Goal: Task Accomplishment & Management: Complete application form

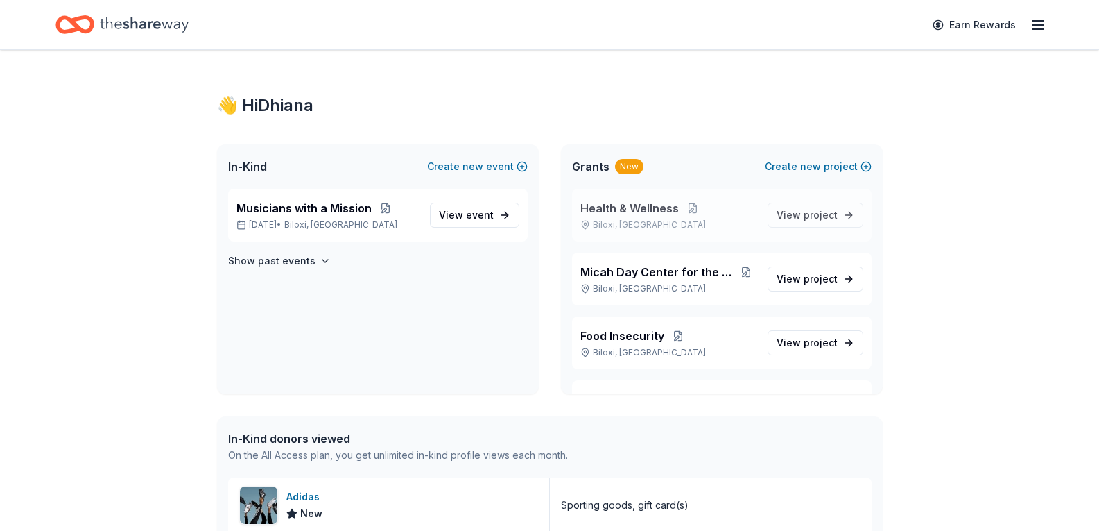
click at [628, 212] on span "Health & Wellness" at bounding box center [630, 208] width 98 height 17
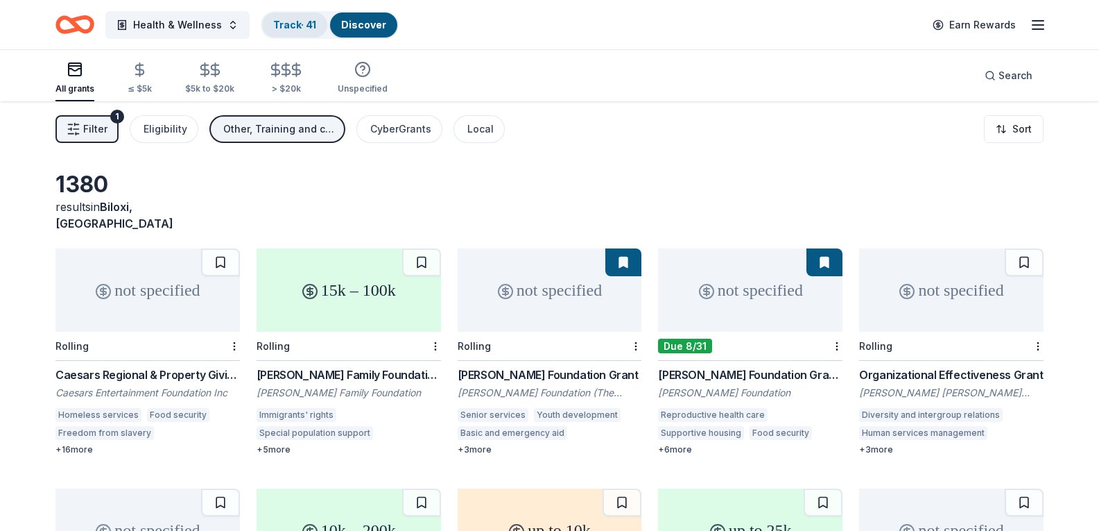
click at [294, 26] on link "Track · 41" at bounding box center [294, 25] width 43 height 12
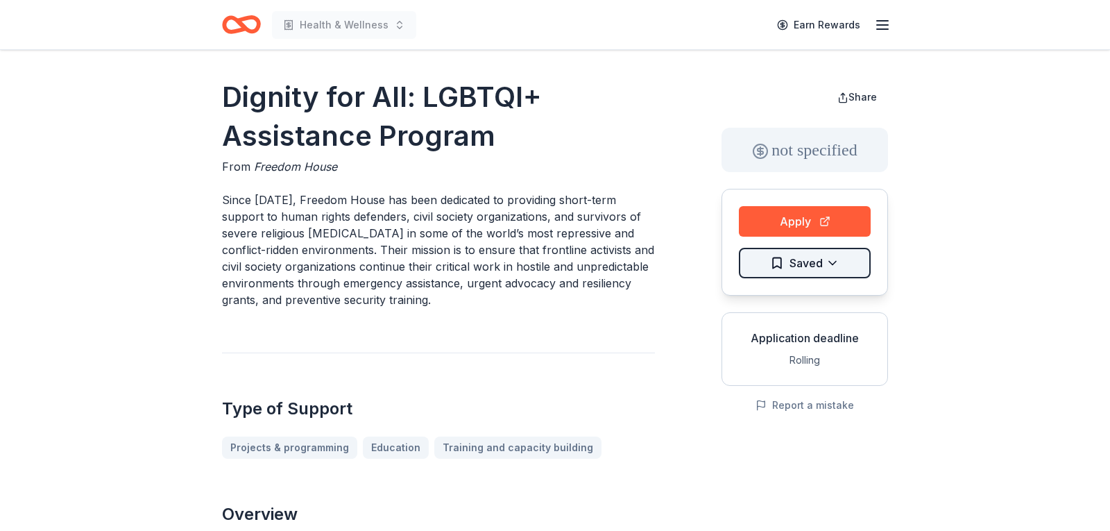
click at [811, 265] on html "Health & Wellness Earn Rewards Dignity for All: LGBTQI+ Assistance Program From…" at bounding box center [555, 265] width 1110 height 531
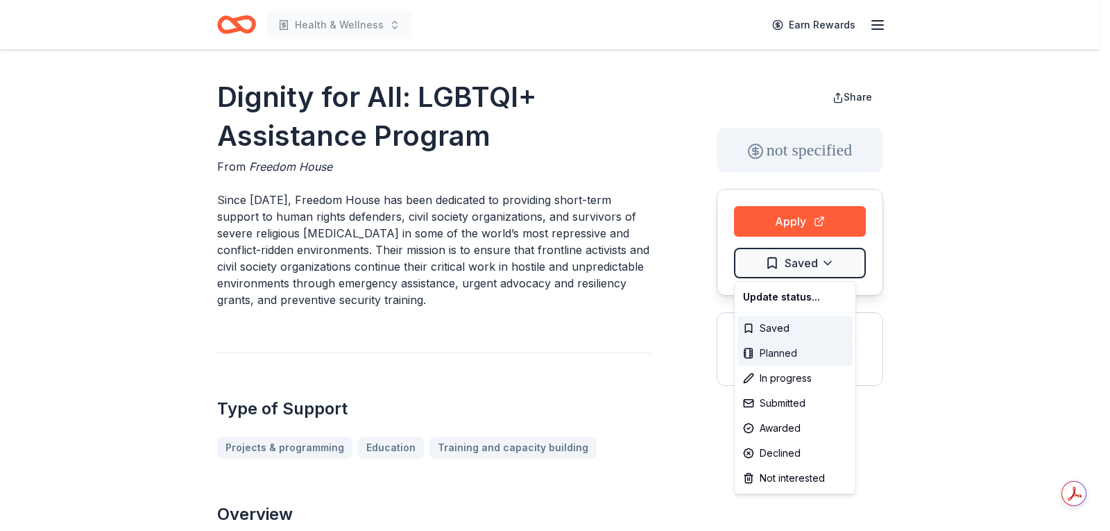
click at [769, 355] on div "Planned" at bounding box center [794, 353] width 115 height 25
click at [601, 323] on html "Health & Wellness Earn Rewards Dignity for All: LGBTQI+ Assistance Program From…" at bounding box center [555, 265] width 1110 height 531
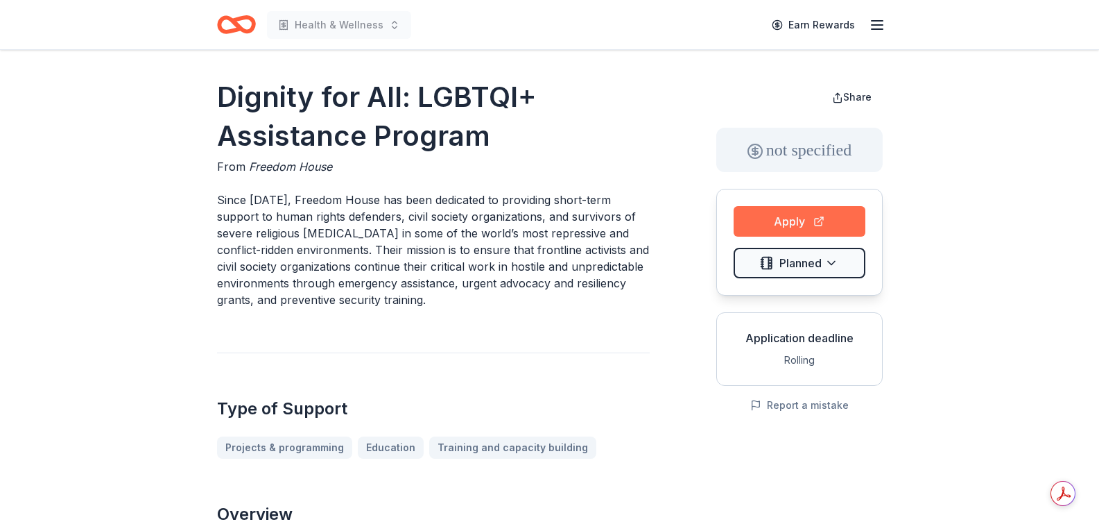
click at [766, 220] on button "Apply" at bounding box center [800, 221] width 132 height 31
click at [780, 216] on button "Apply" at bounding box center [800, 221] width 132 height 31
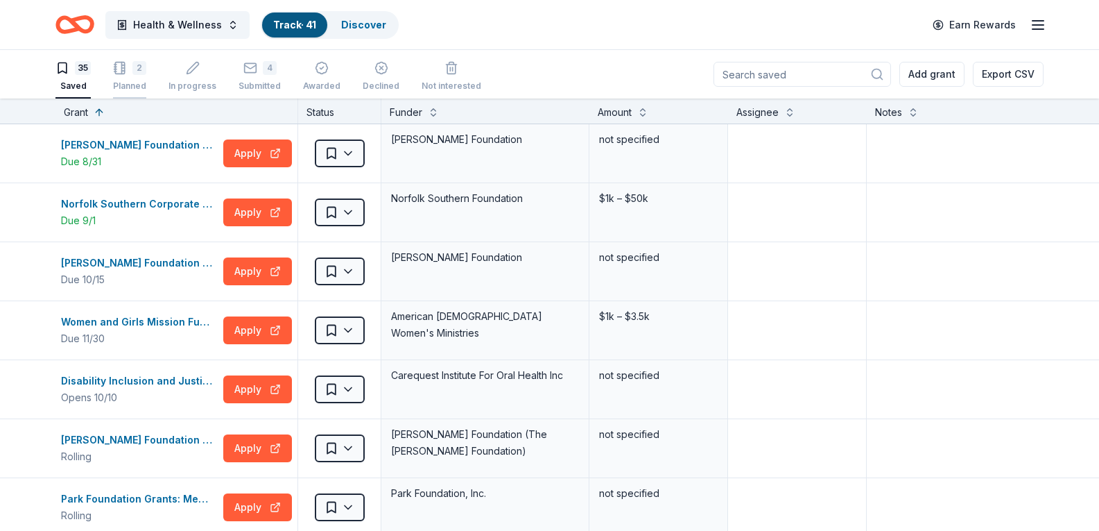
click at [130, 73] on div "2" at bounding box center [129, 68] width 33 height 14
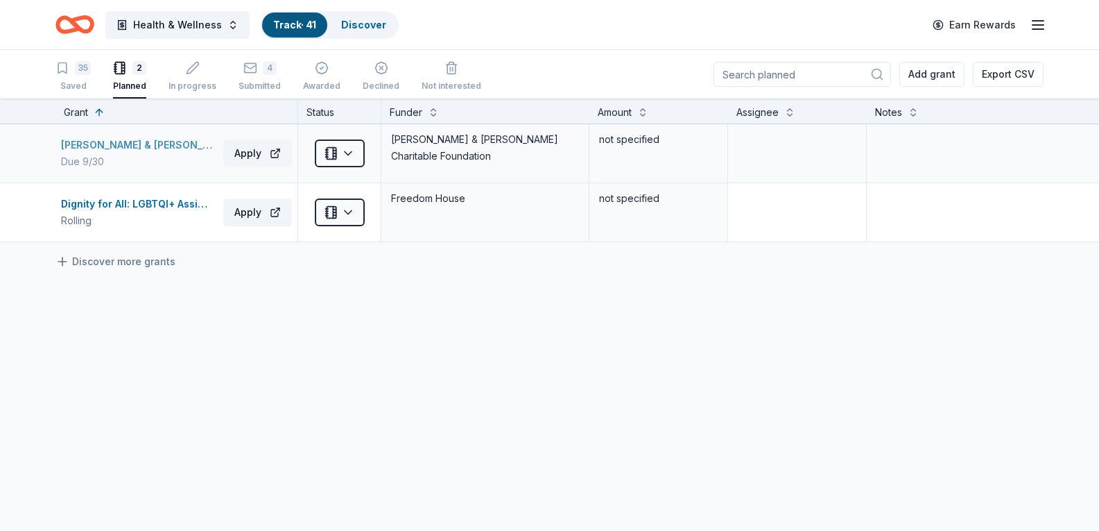
click at [148, 139] on div "Robert & Toni Bader Charitable Foundation Grant" at bounding box center [139, 145] width 157 height 17
click at [72, 73] on div "35" at bounding box center [72, 68] width 35 height 14
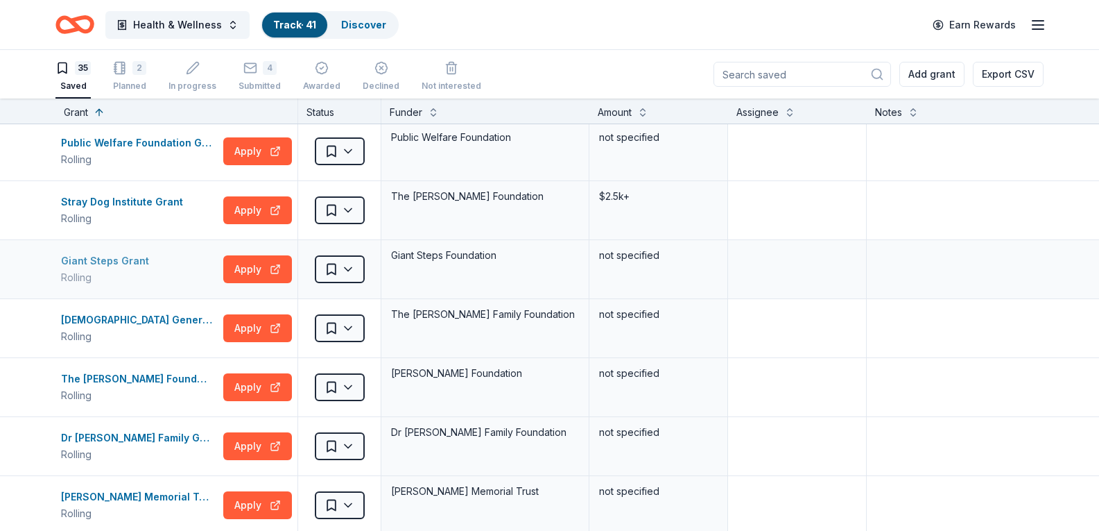
scroll to position [1248, 0]
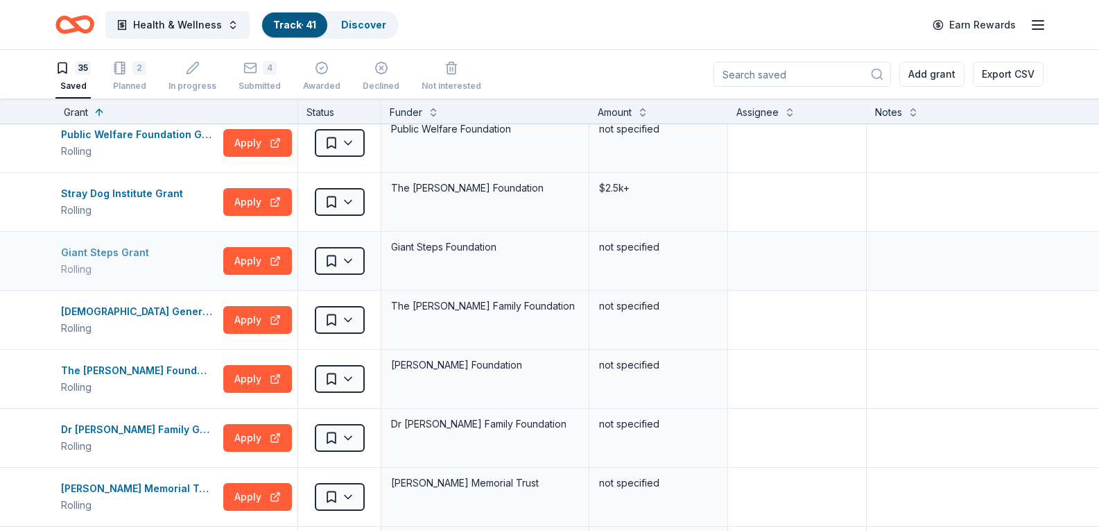
click at [95, 249] on div "Giant Steps Grant" at bounding box center [108, 252] width 94 height 17
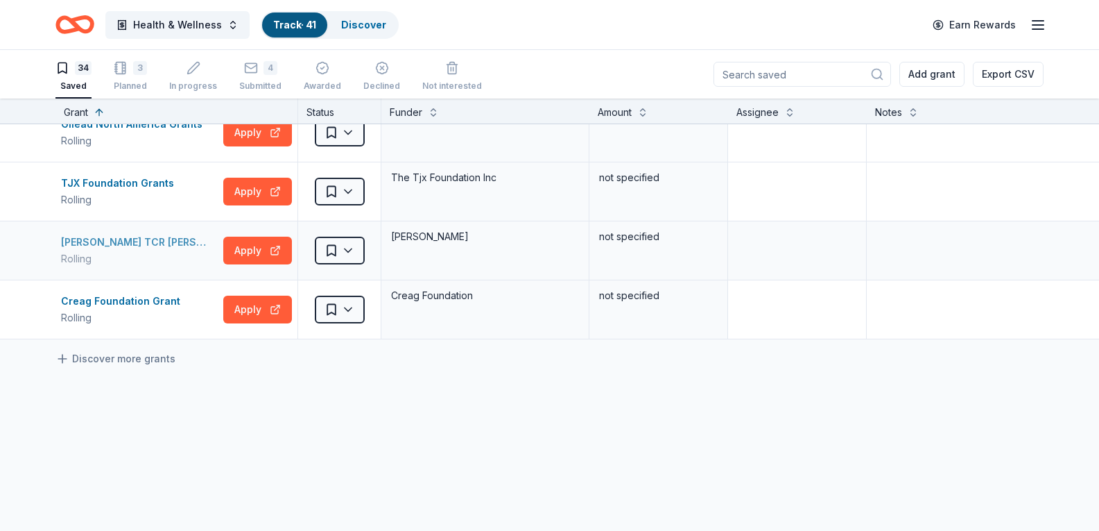
scroll to position [1803, 0]
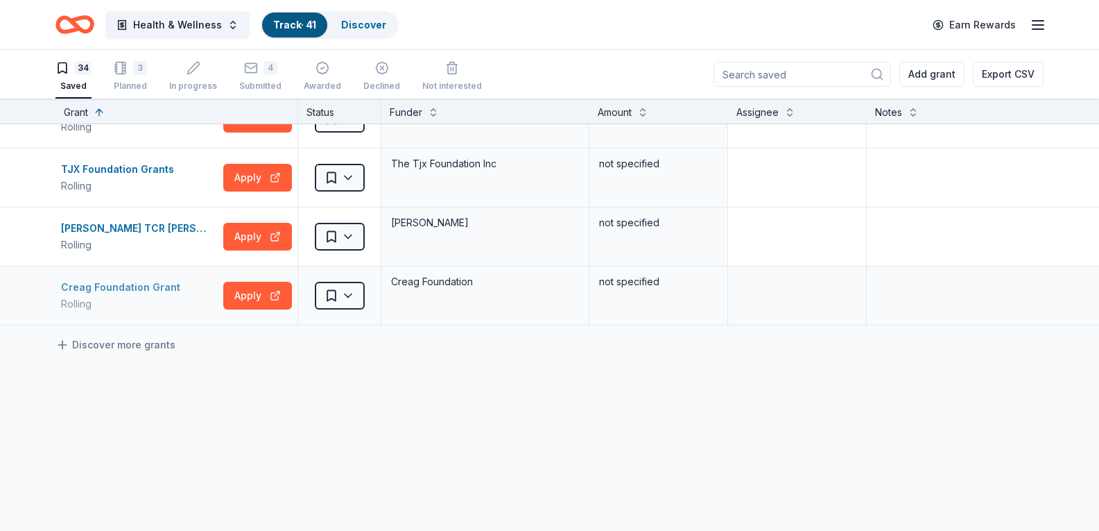
click at [144, 293] on div "Creag Foundation Grant" at bounding box center [123, 287] width 125 height 17
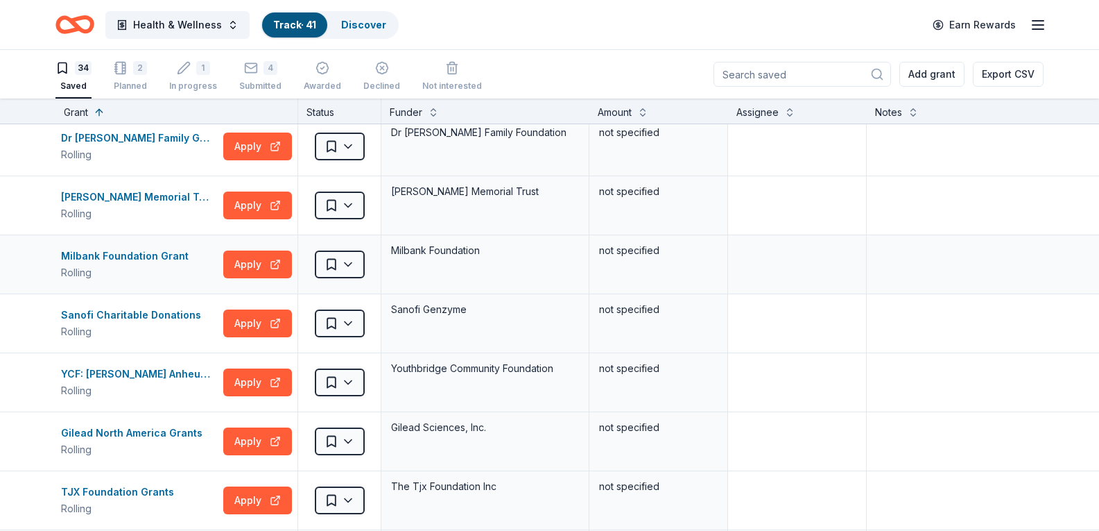
scroll to position [1452, 0]
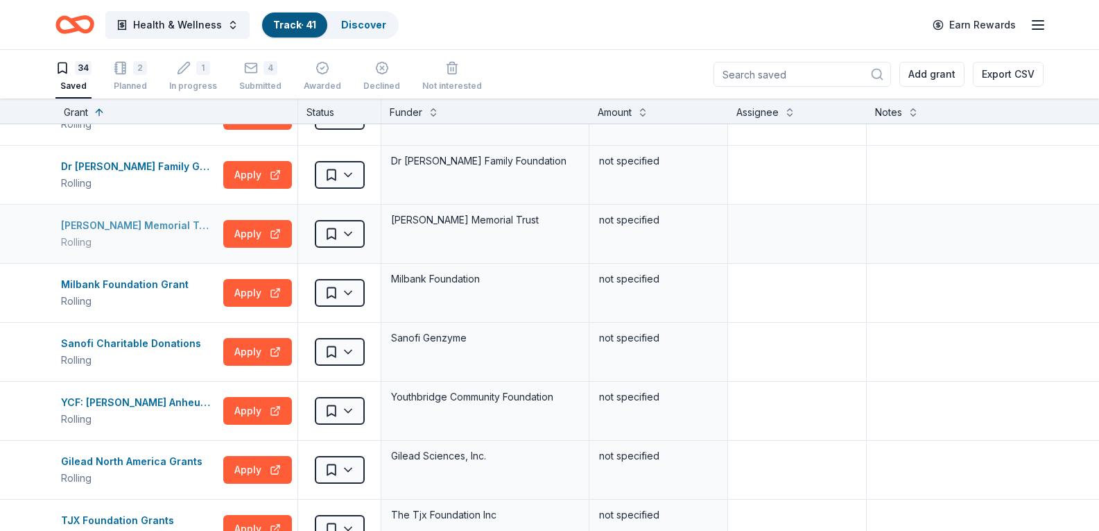
click at [160, 224] on div "Sidney Stern Memorial Trust Grant" at bounding box center [139, 225] width 157 height 17
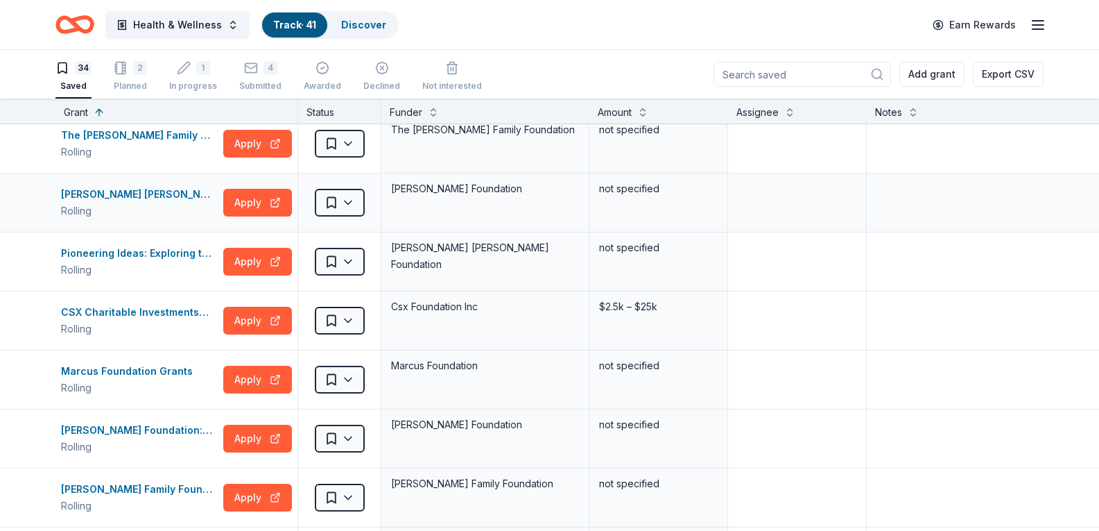
scroll to position [0, 0]
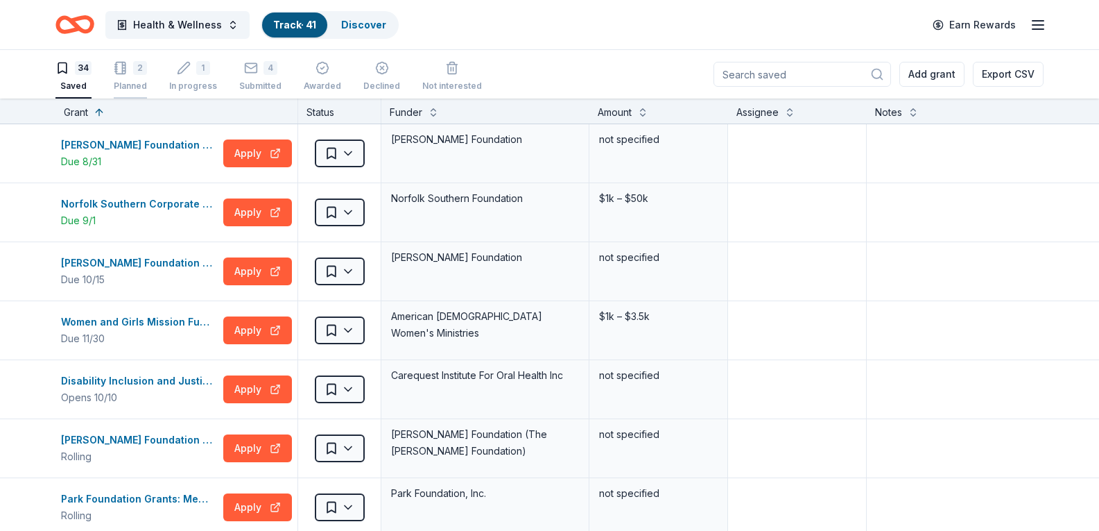
click at [131, 80] on div "Planned" at bounding box center [130, 85] width 33 height 11
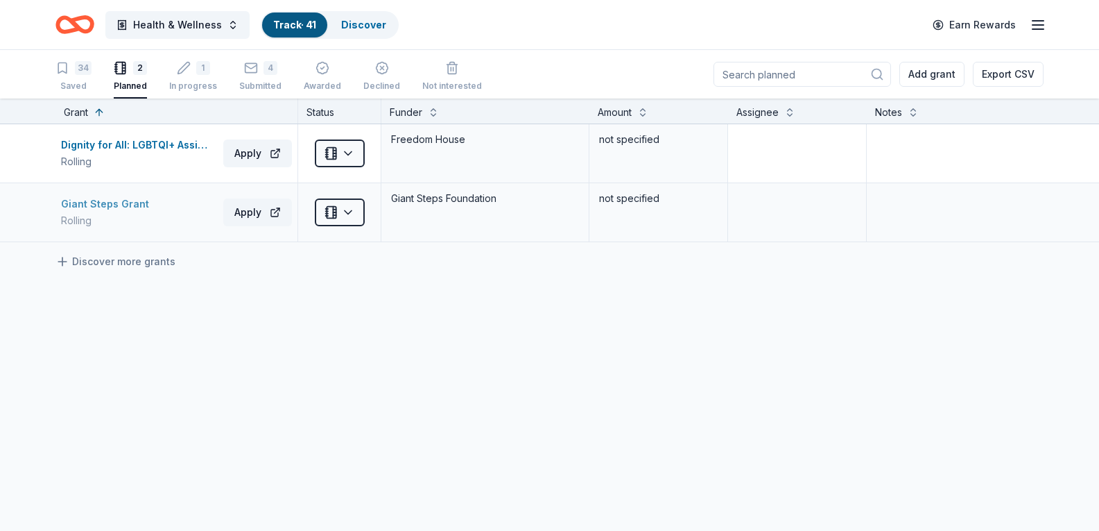
click at [112, 206] on div "Giant Steps Grant" at bounding box center [108, 204] width 94 height 17
drag, startPoint x: 73, startPoint y: 79, endPoint x: 85, endPoint y: 80, distance: 12.5
click at [73, 79] on div "34 Saved" at bounding box center [73, 76] width 36 height 31
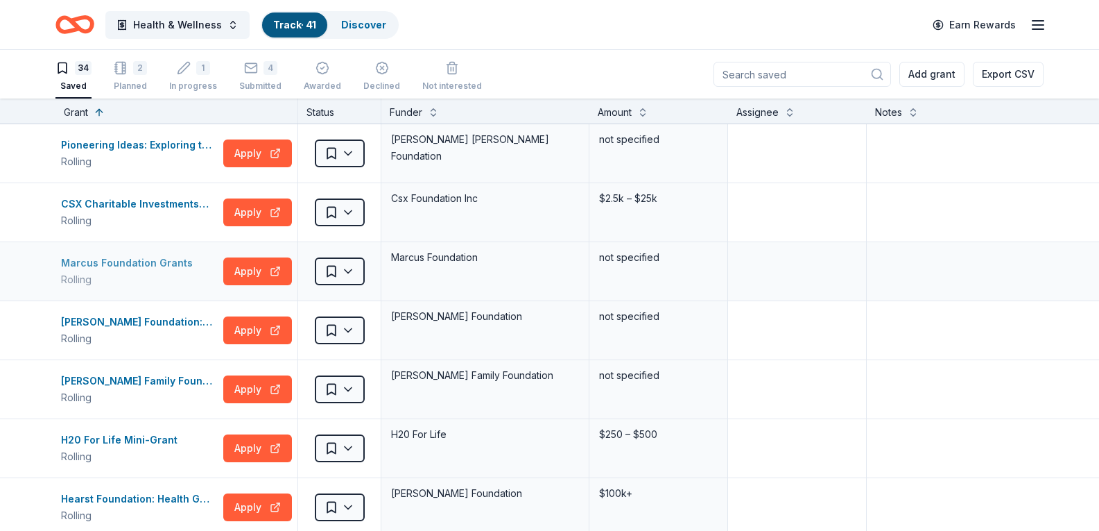
scroll to position [624, 0]
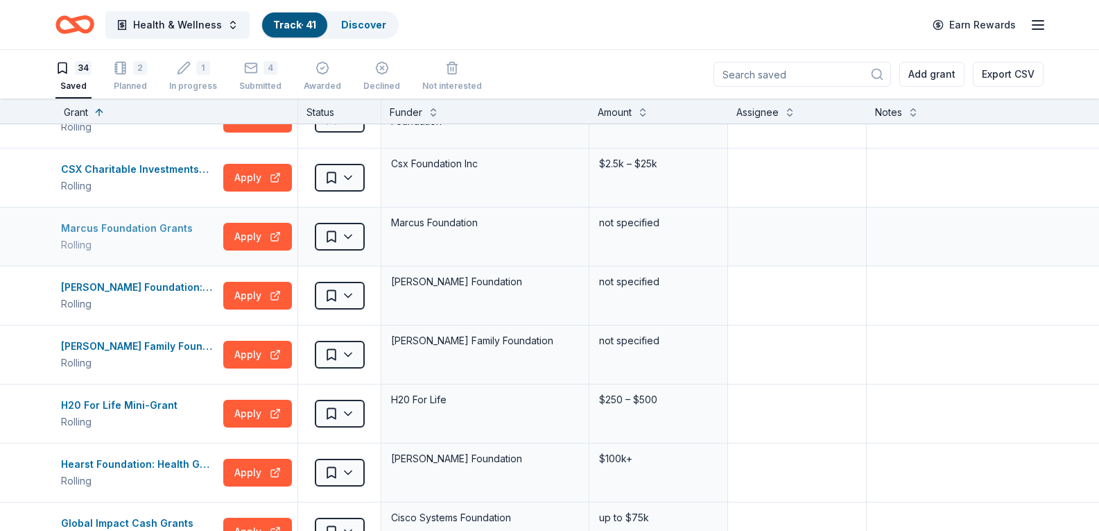
click at [140, 225] on div "Marcus Foundation Grants" at bounding box center [129, 228] width 137 height 17
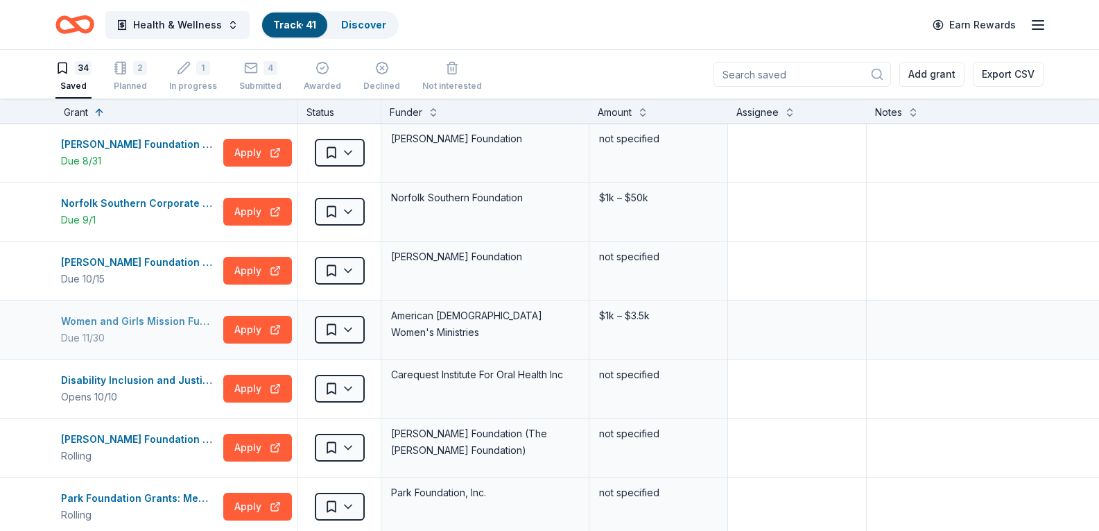
scroll to position [0, 0]
click at [135, 148] on div "Leland Fikes Foundation Grants" at bounding box center [139, 145] width 157 height 17
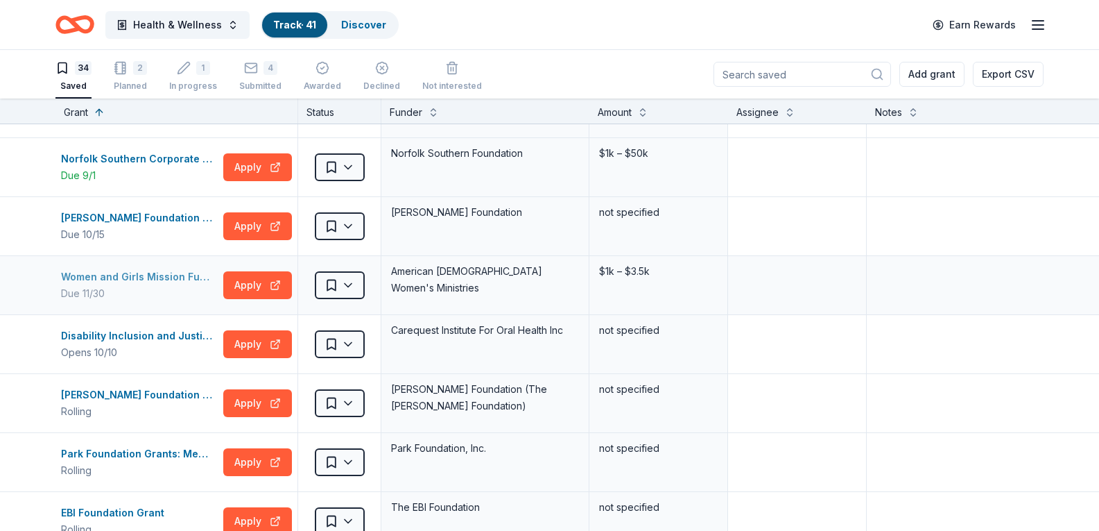
scroll to position [69, 0]
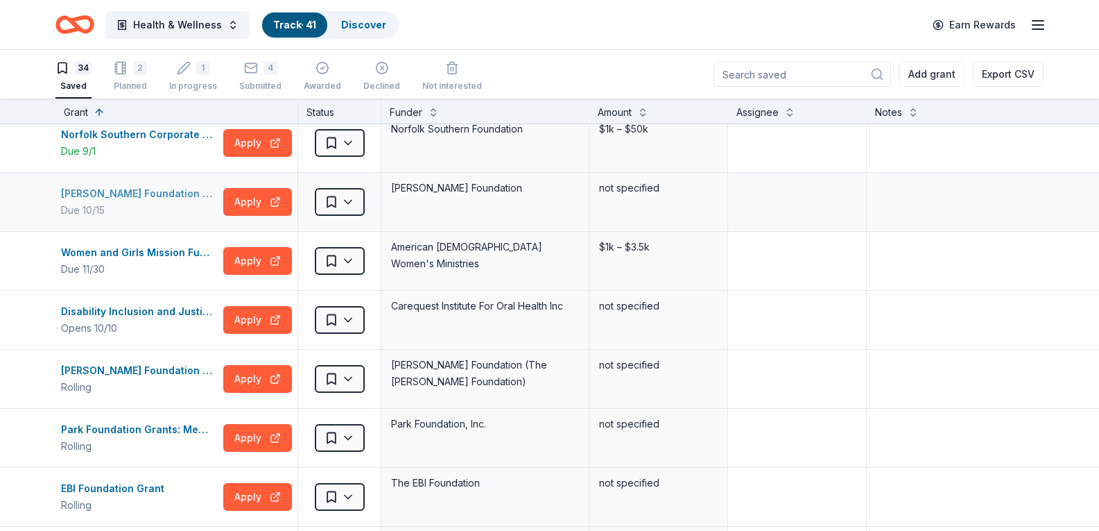
click at [149, 196] on div "Richard S. Reynolds Foundation Grant" at bounding box center [139, 193] width 157 height 17
click at [139, 313] on div "Disability Inclusion and Justice in Oral Health" at bounding box center [139, 311] width 157 height 17
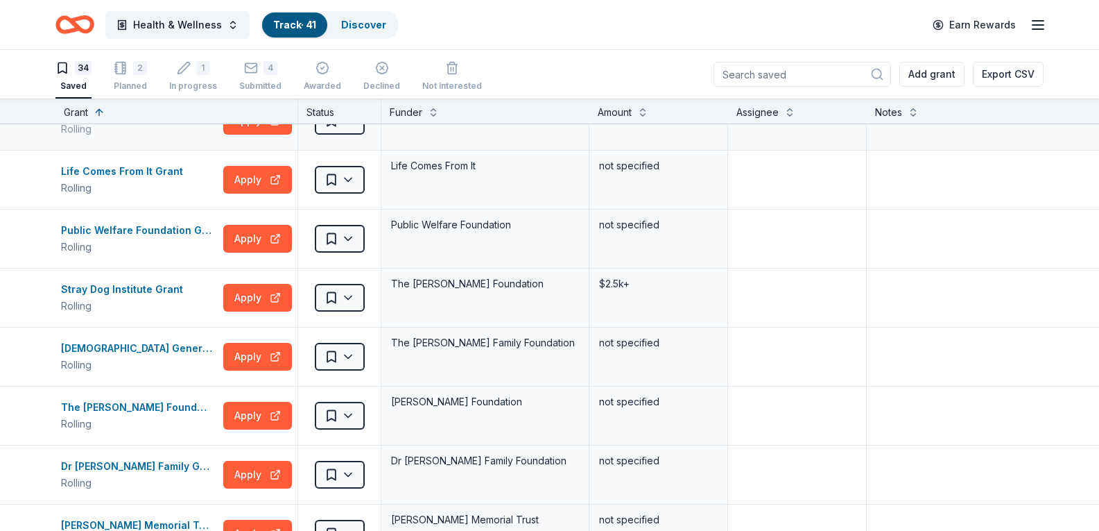
scroll to position [1110, 0]
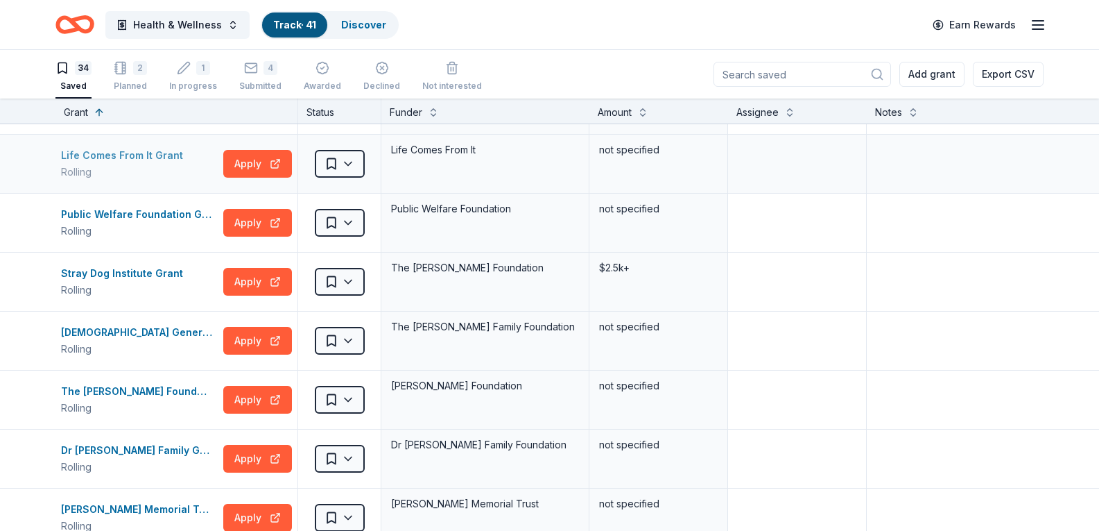
click at [140, 153] on div "Life Comes From It Grant" at bounding box center [125, 155] width 128 height 17
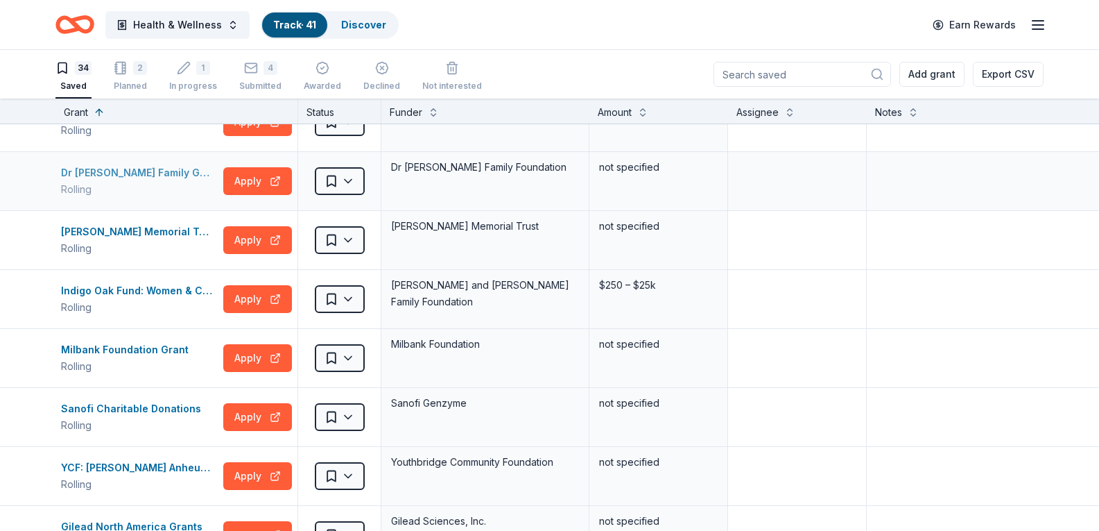
scroll to position [1457, 0]
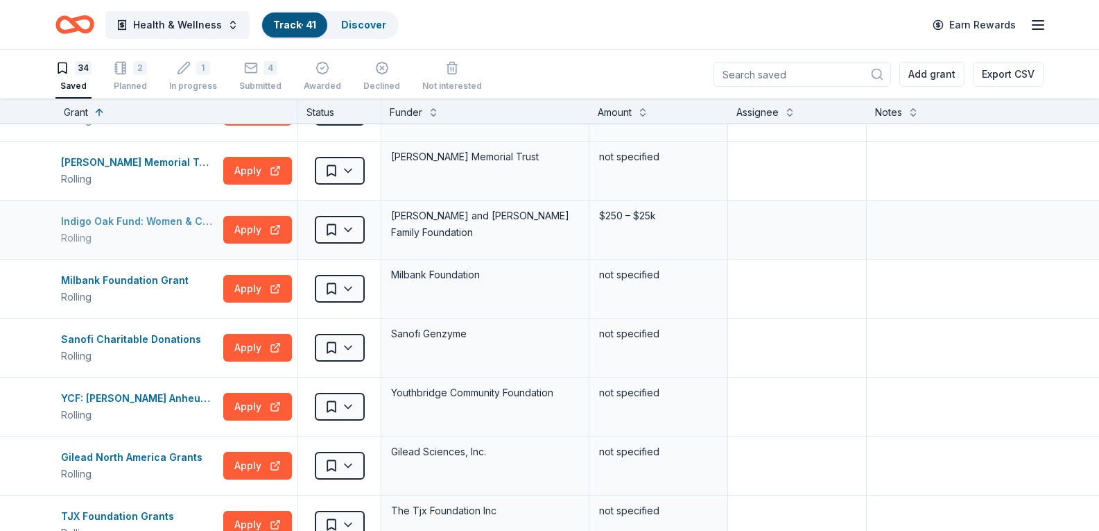
click at [128, 218] on div "Indigo Oak Fund: Women & Children's Issues" at bounding box center [139, 221] width 157 height 17
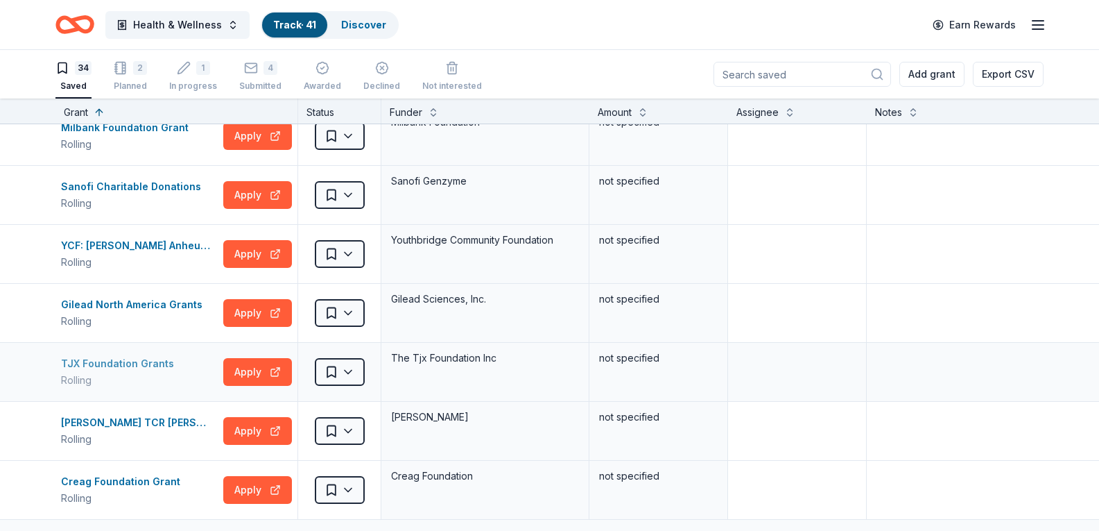
scroll to position [1595, 0]
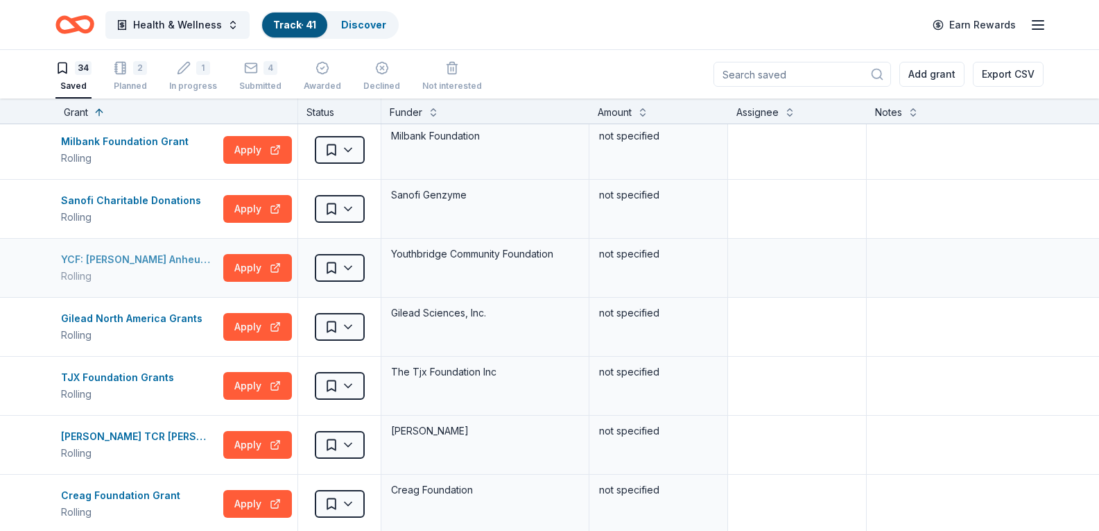
click at [108, 261] on div "YCF: William S. Anheuser Charitable Fund" at bounding box center [139, 259] width 157 height 17
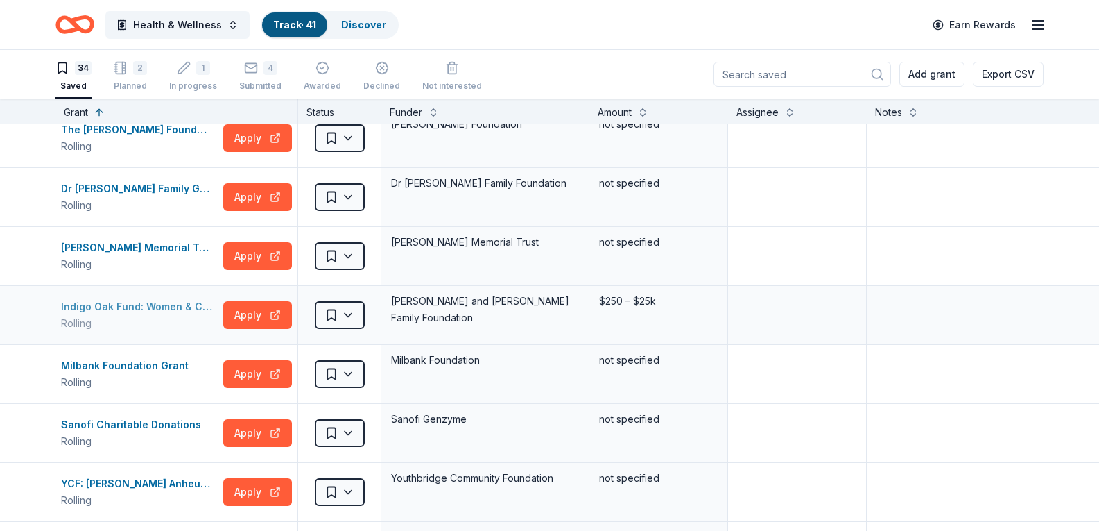
scroll to position [1383, 0]
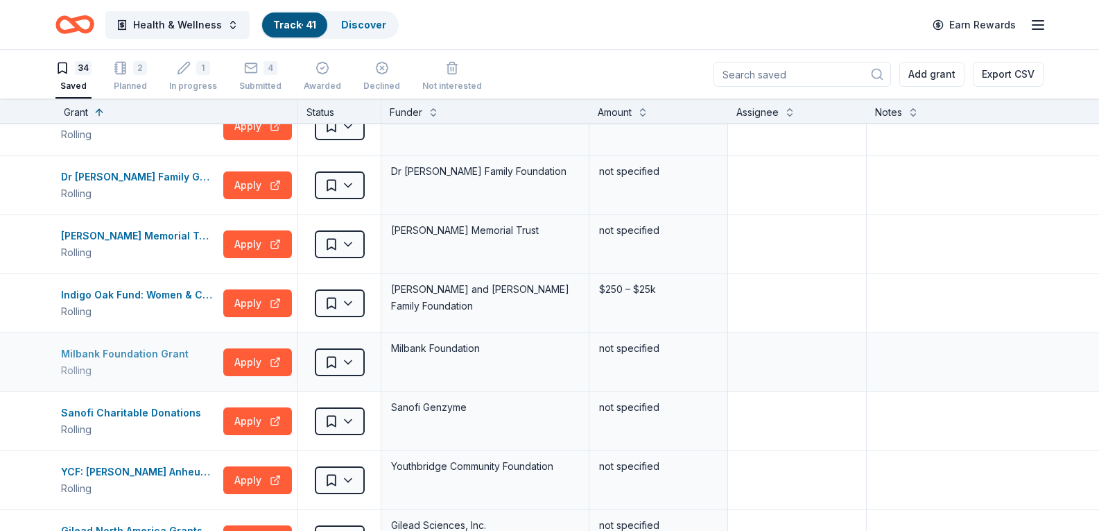
click at [119, 352] on div "Milbank Foundation Grant" at bounding box center [127, 353] width 133 height 17
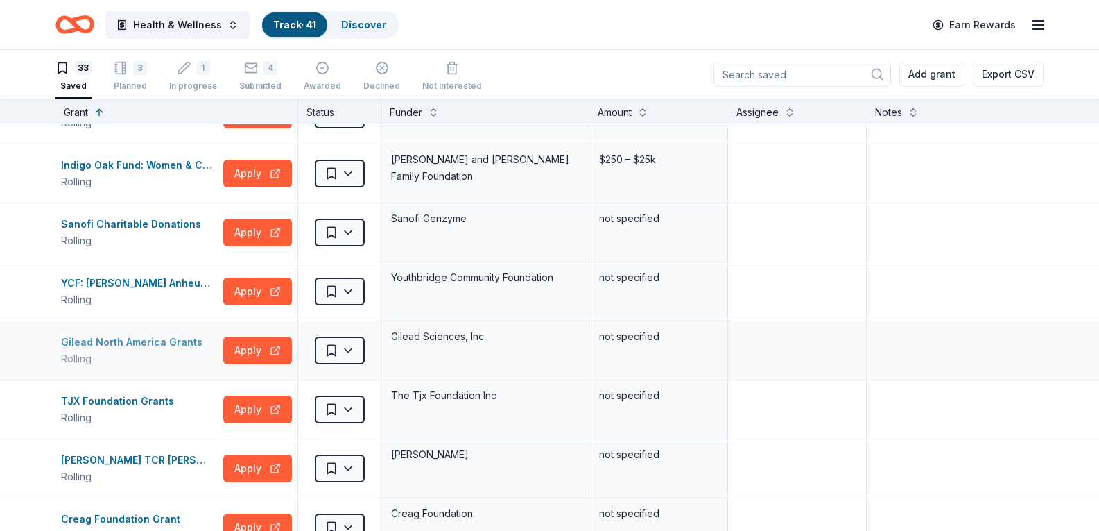
scroll to position [1591, 0]
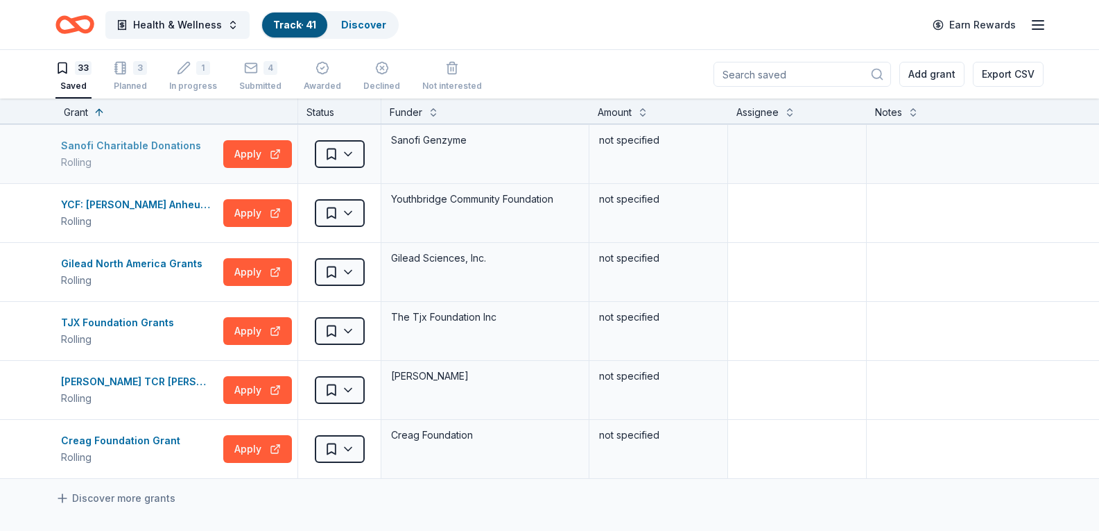
click at [141, 151] on div "Sanofi Charitable Donations" at bounding box center [134, 145] width 146 height 17
click at [155, 266] on div "Gilead North America Grants" at bounding box center [134, 263] width 147 height 17
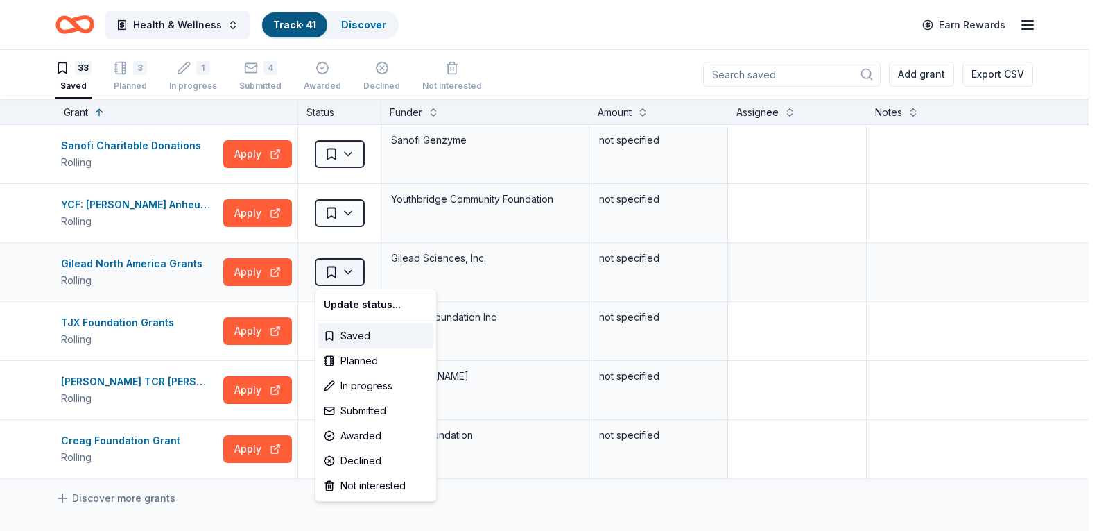
click at [355, 270] on html "Health & Wellness Track · 41 Discover Earn Rewards 33 Saved 3 Planned 1 In prog…" at bounding box center [549, 265] width 1099 height 531
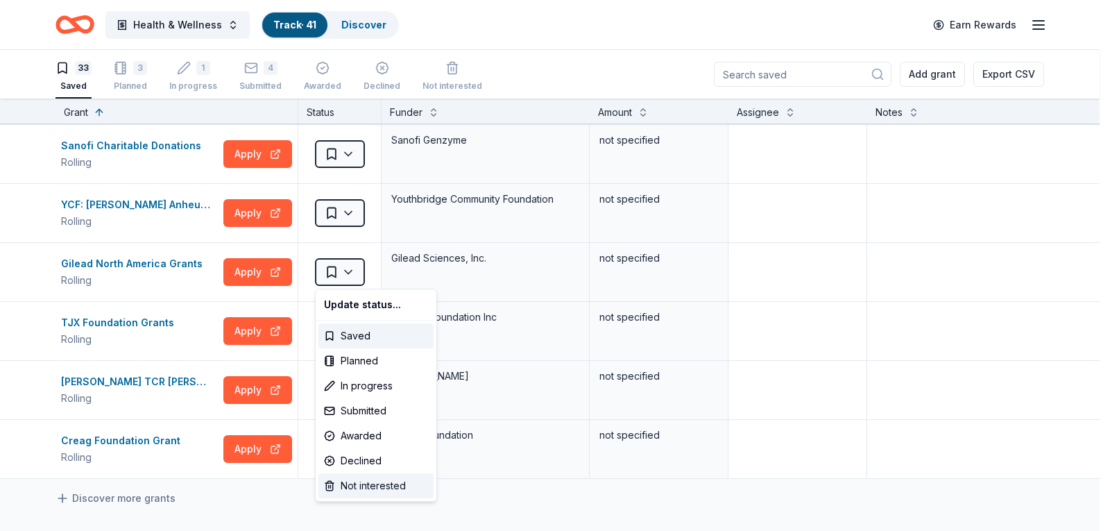
click at [358, 488] on div "Not interested" at bounding box center [375, 485] width 115 height 25
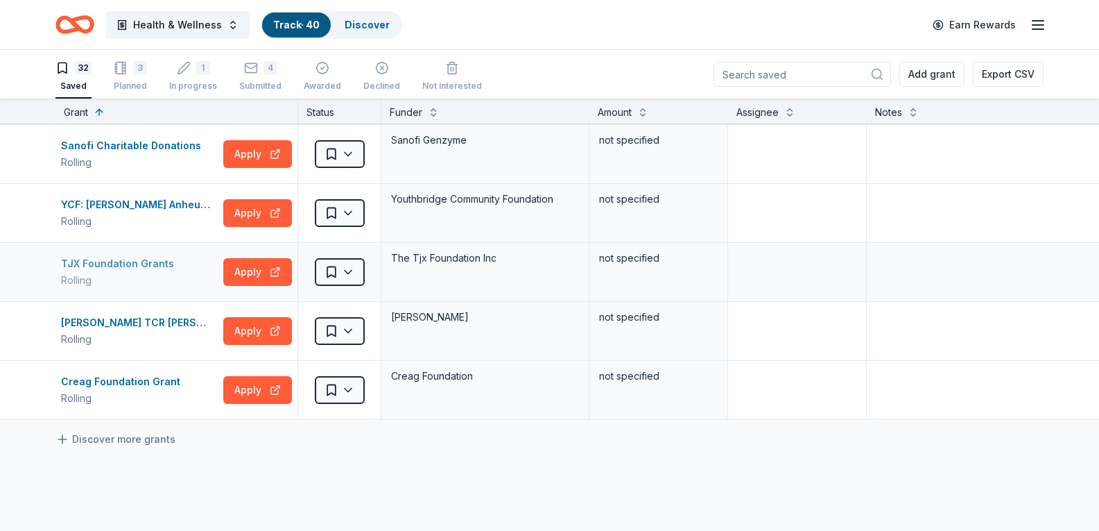
click at [137, 259] on div "TJX Foundation Grants" at bounding box center [120, 263] width 119 height 17
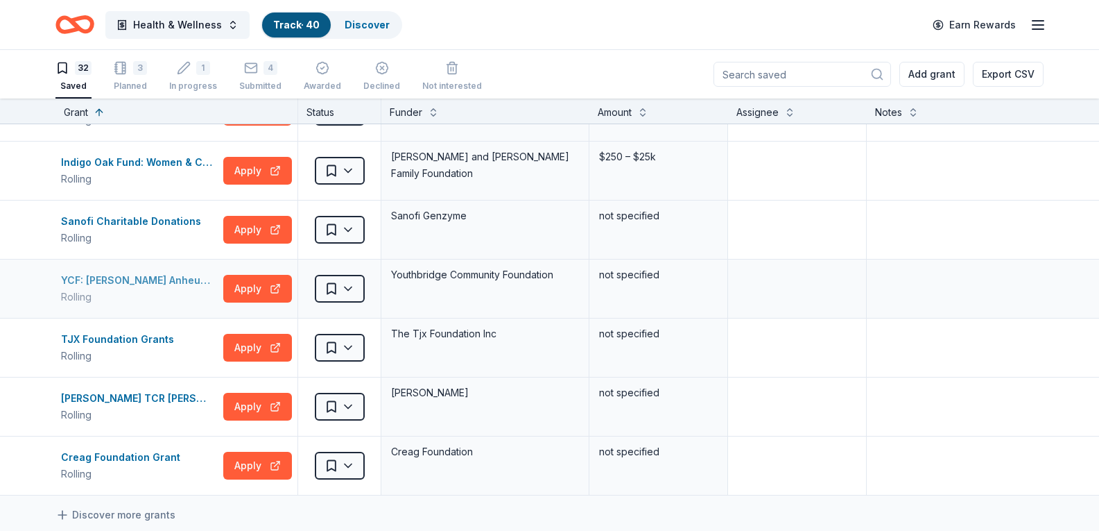
scroll to position [1383, 0]
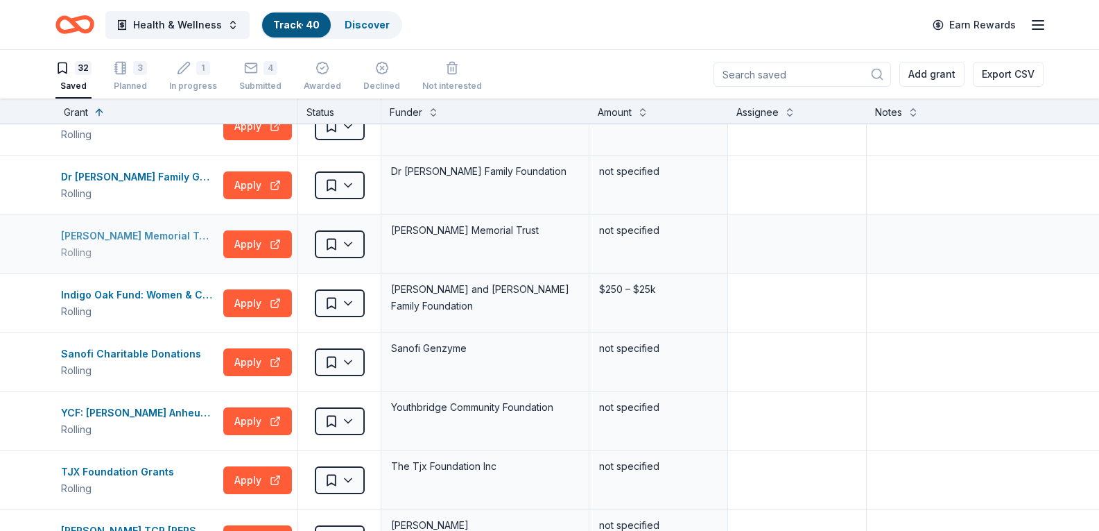
click at [144, 237] on div "Sidney Stern Memorial Trust Grant" at bounding box center [139, 235] width 157 height 17
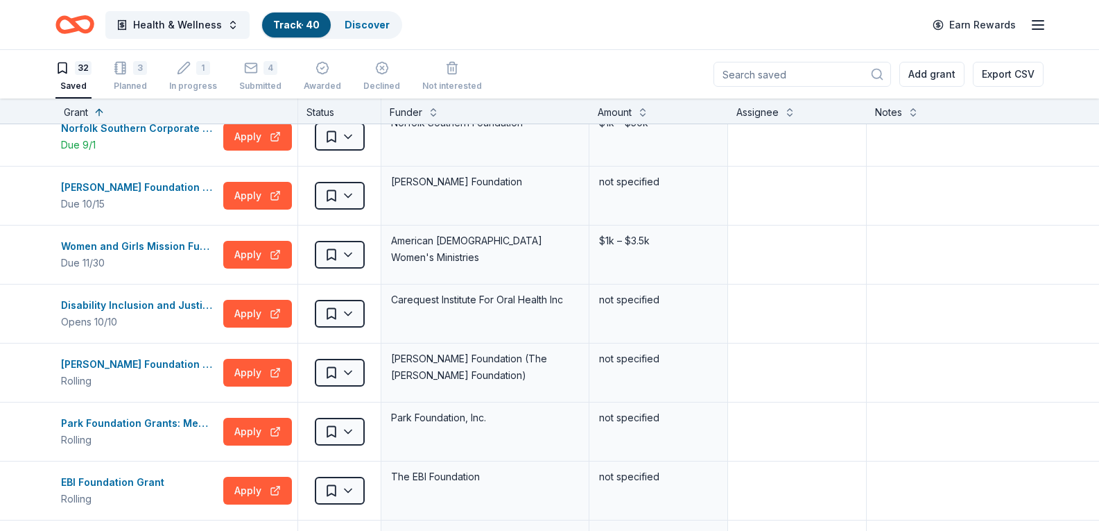
scroll to position [65, 0]
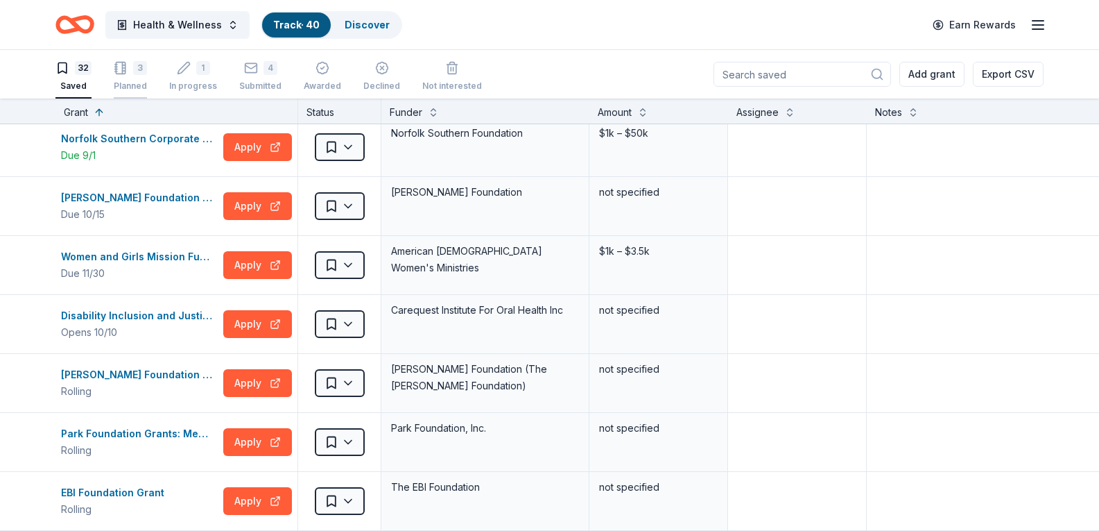
click at [130, 65] on div "3" at bounding box center [130, 68] width 33 height 14
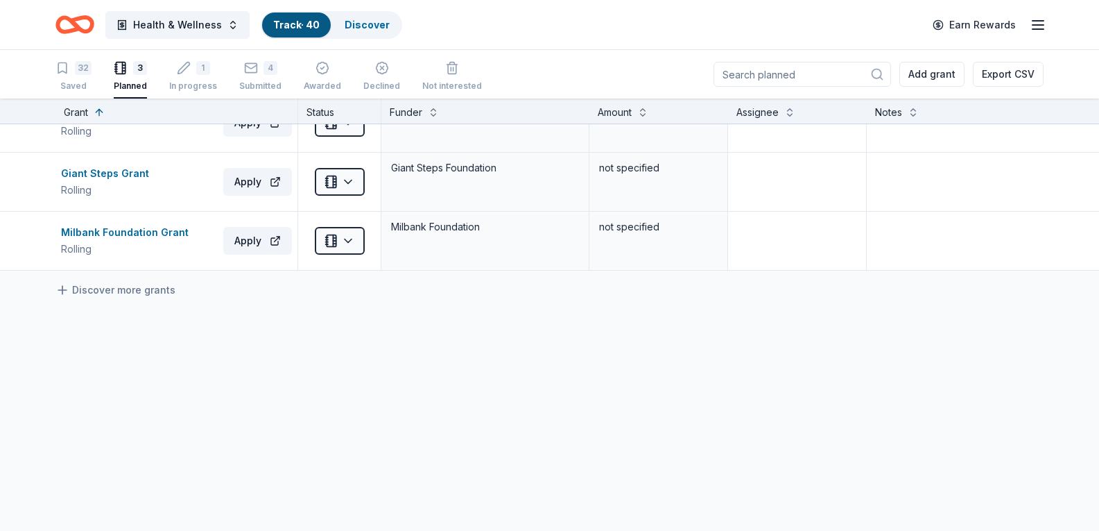
scroll to position [41, 0]
click at [119, 165] on div "Giant Steps Grant" at bounding box center [108, 173] width 94 height 17
click at [74, 72] on div "32" at bounding box center [73, 68] width 36 height 14
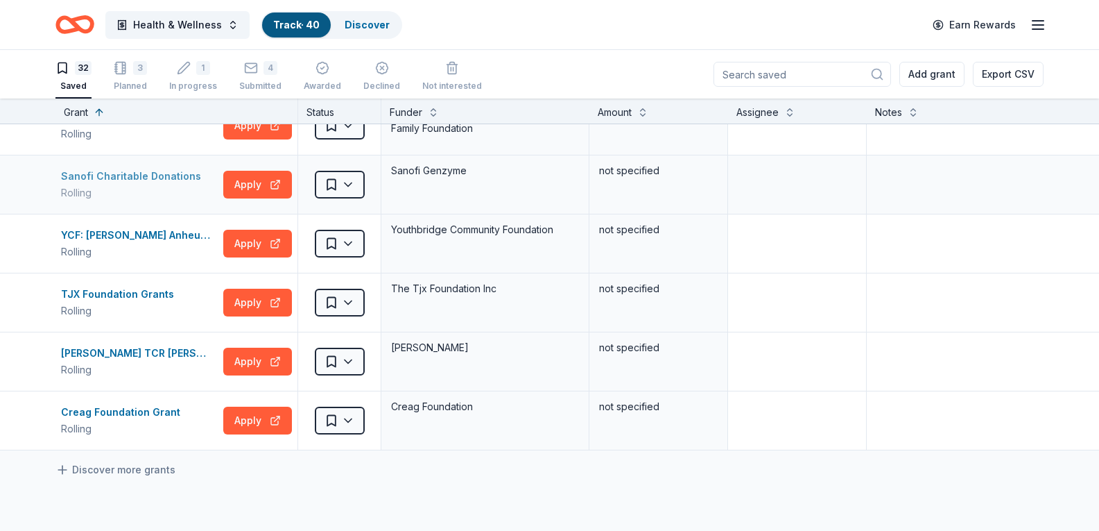
scroll to position [1595, 0]
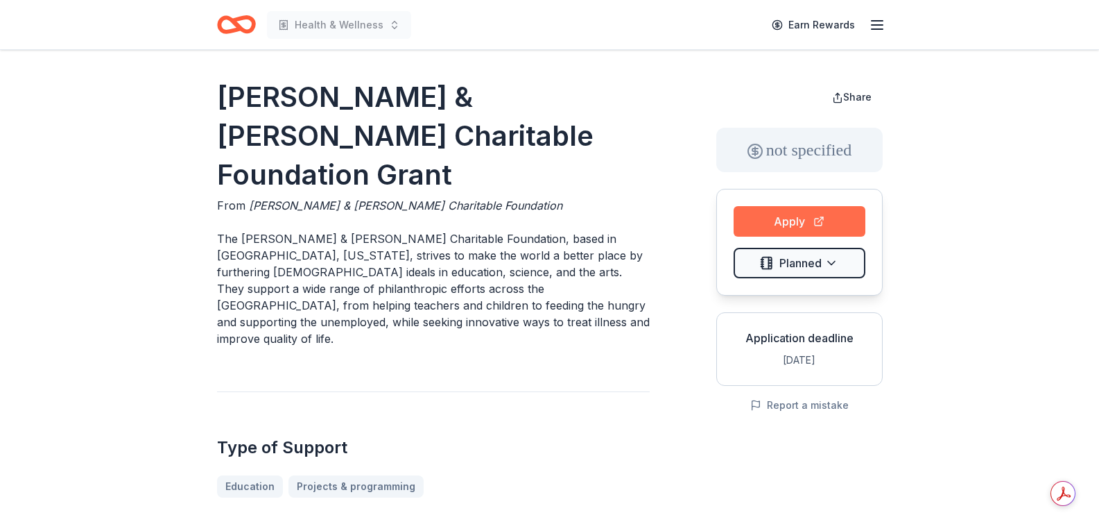
click at [776, 218] on button "Apply" at bounding box center [800, 221] width 132 height 31
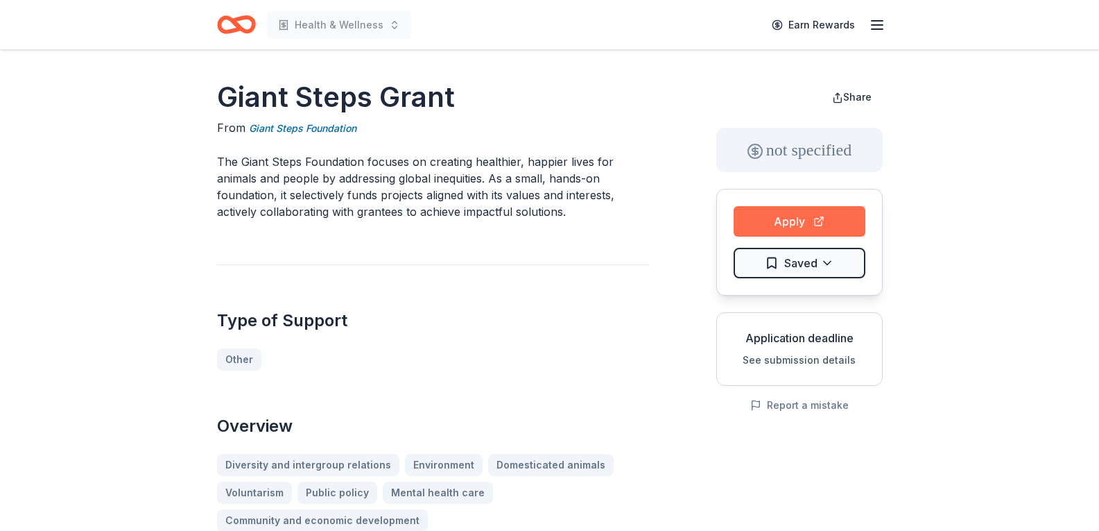
click at [769, 221] on button "Apply" at bounding box center [800, 221] width 132 height 31
click at [802, 259] on html "Health & Wellness Earn Rewards Giant Steps Grant From Giant Steps Foundation Th…" at bounding box center [555, 265] width 1110 height 531
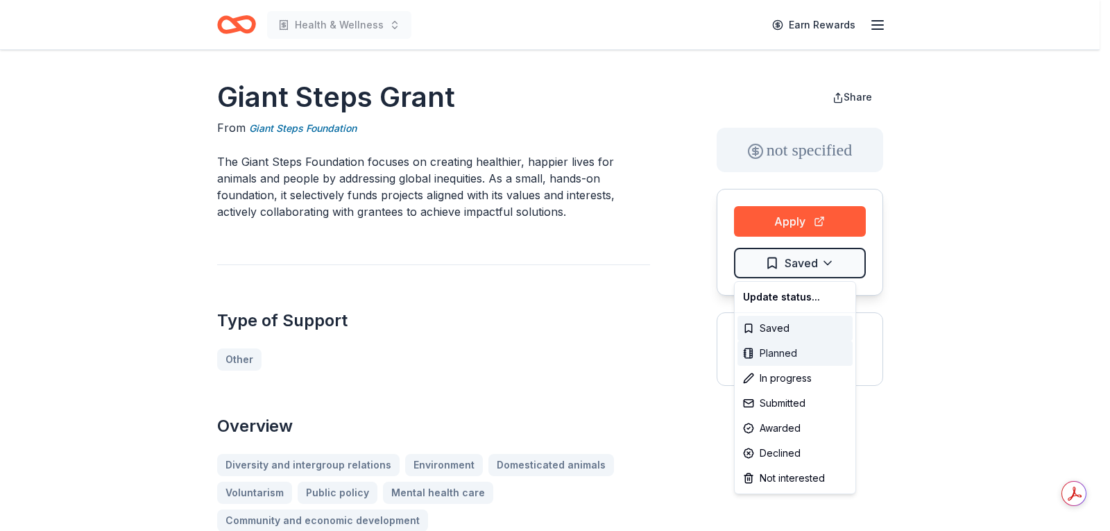
click at [757, 350] on div "Planned" at bounding box center [794, 353] width 115 height 25
drag, startPoint x: 624, startPoint y: 284, endPoint x: 622, endPoint y: 271, distance: 13.3
click at [624, 283] on html "Health & Wellness Earn Rewards Giant Steps Grant From Giant Steps Foundation Th…" at bounding box center [555, 265] width 1110 height 531
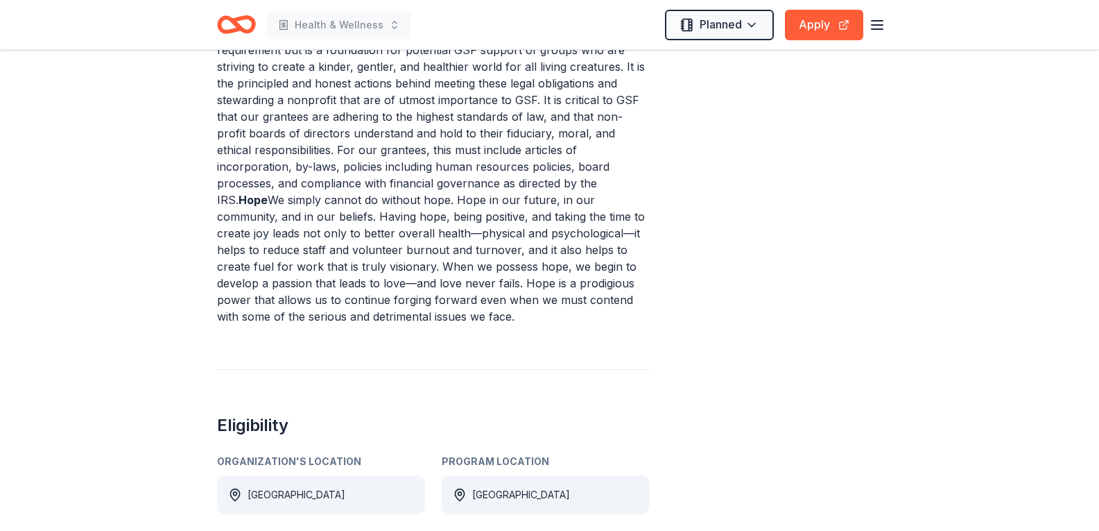
scroll to position [416, 0]
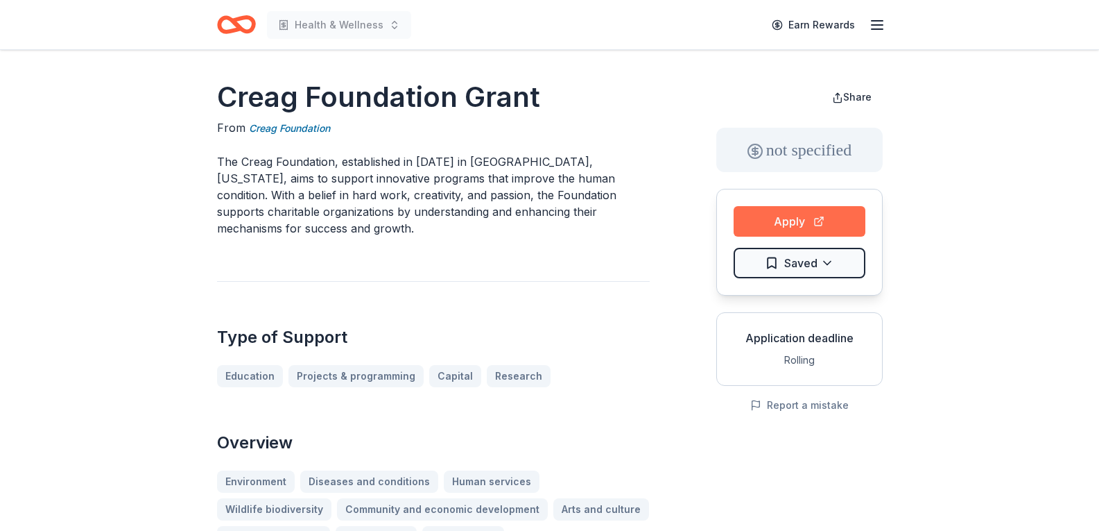
click at [792, 220] on button "Apply" at bounding box center [800, 221] width 132 height 31
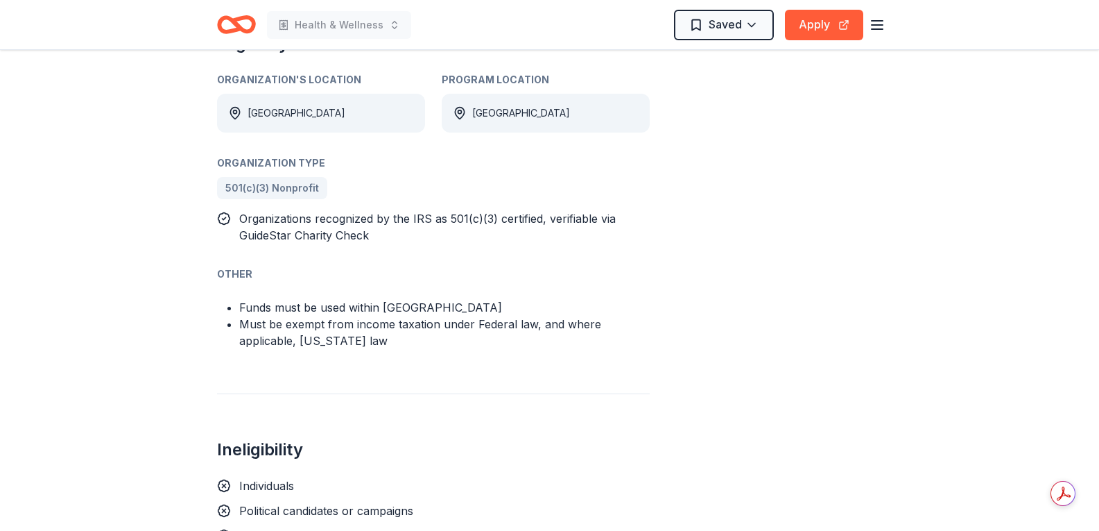
scroll to position [486, 0]
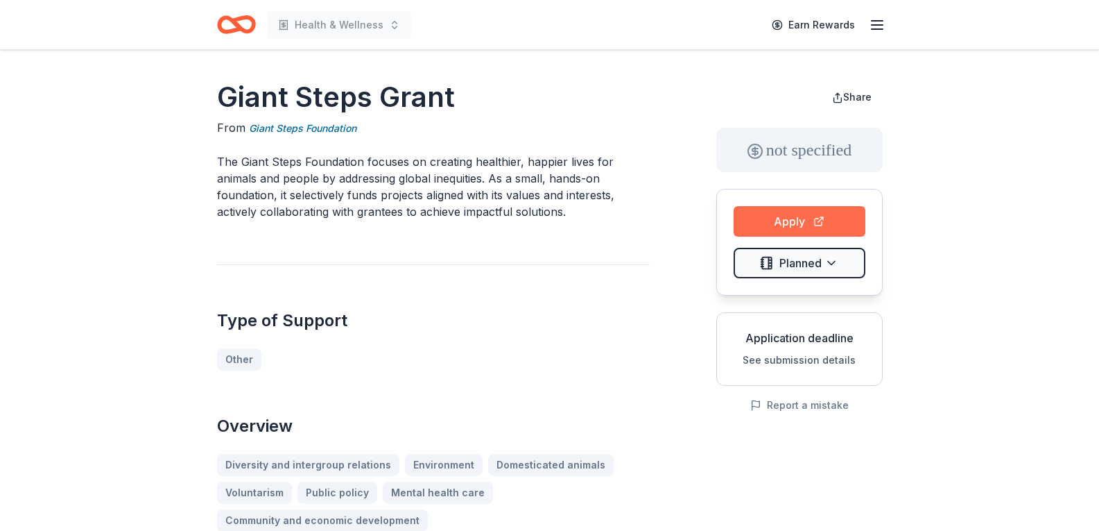
click at [798, 227] on button "Apply" at bounding box center [800, 221] width 132 height 31
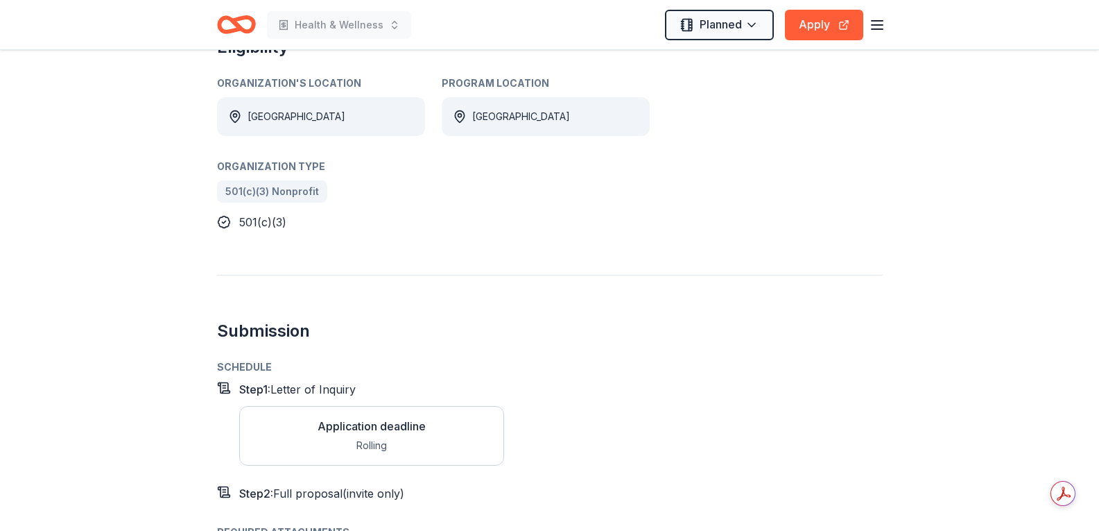
scroll to position [902, 0]
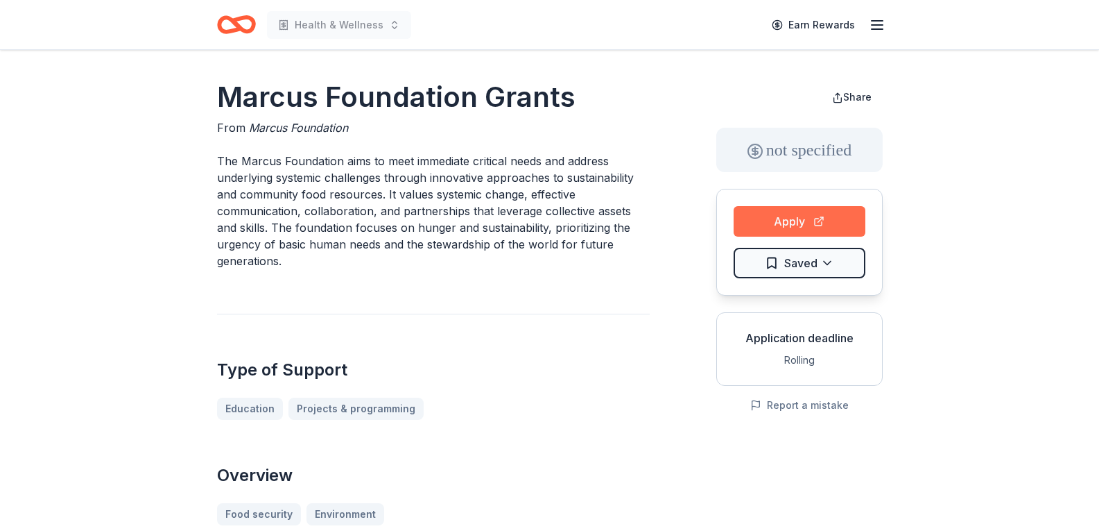
click at [757, 220] on button "Apply" at bounding box center [800, 221] width 132 height 31
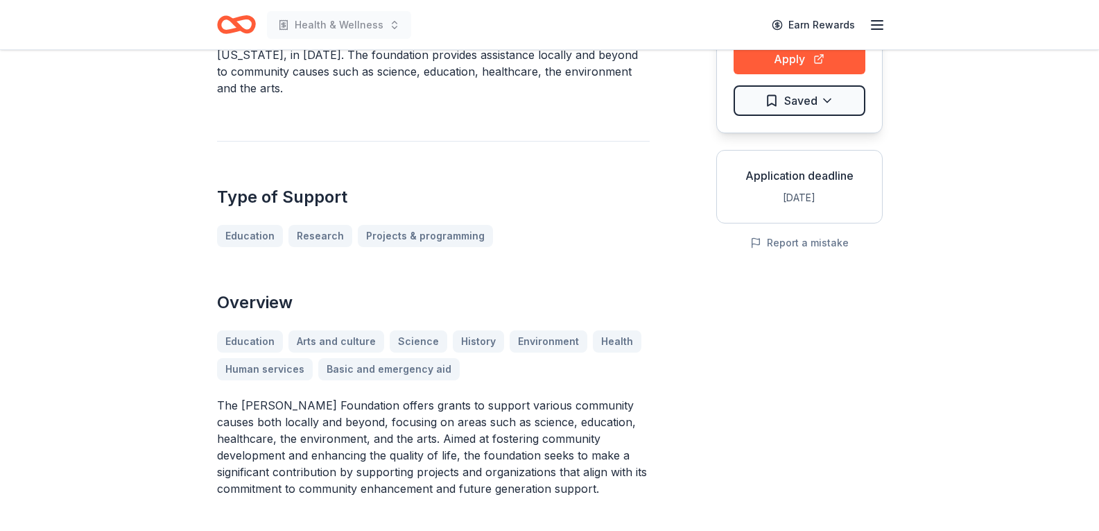
scroll to position [416, 0]
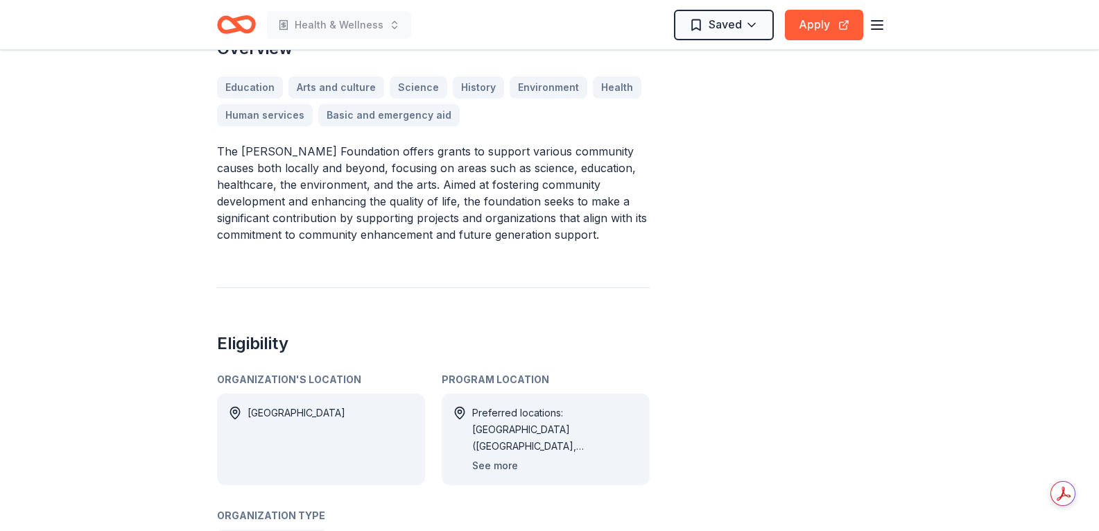
click at [480, 457] on button "See more" at bounding box center [495, 465] width 46 height 17
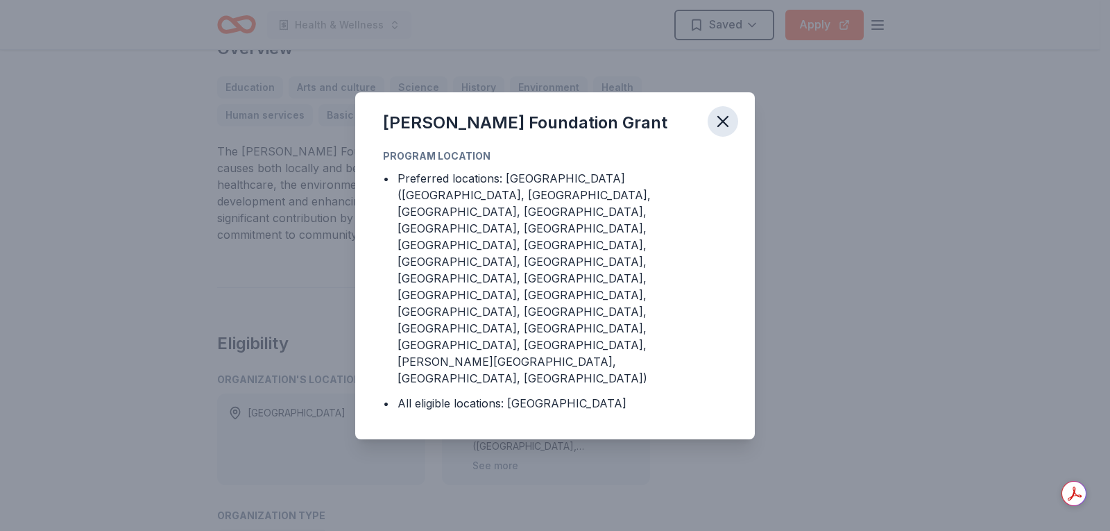
click at [723, 131] on icon "button" at bounding box center [722, 121] width 19 height 19
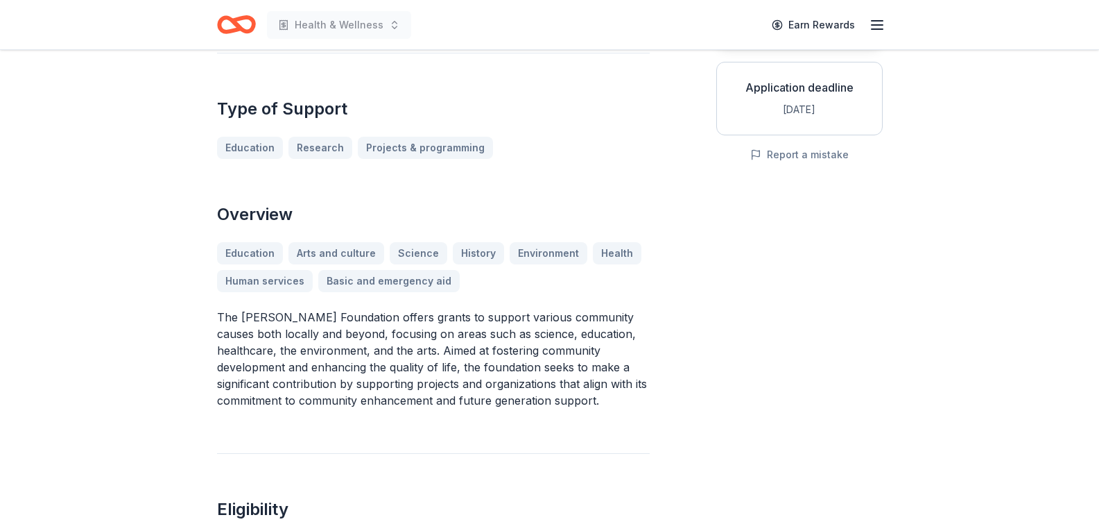
scroll to position [0, 0]
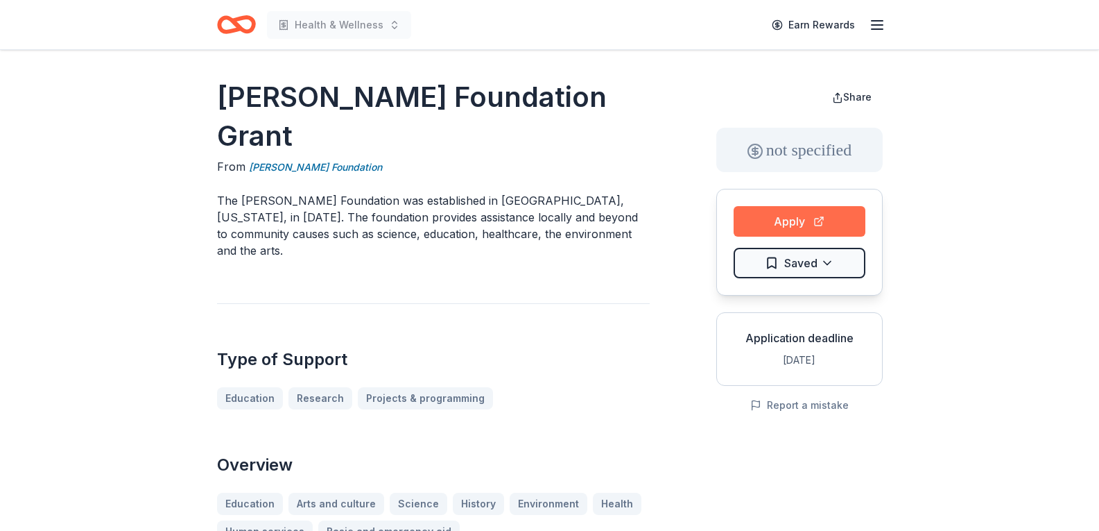
click at [804, 220] on button "Apply" at bounding box center [800, 221] width 132 height 31
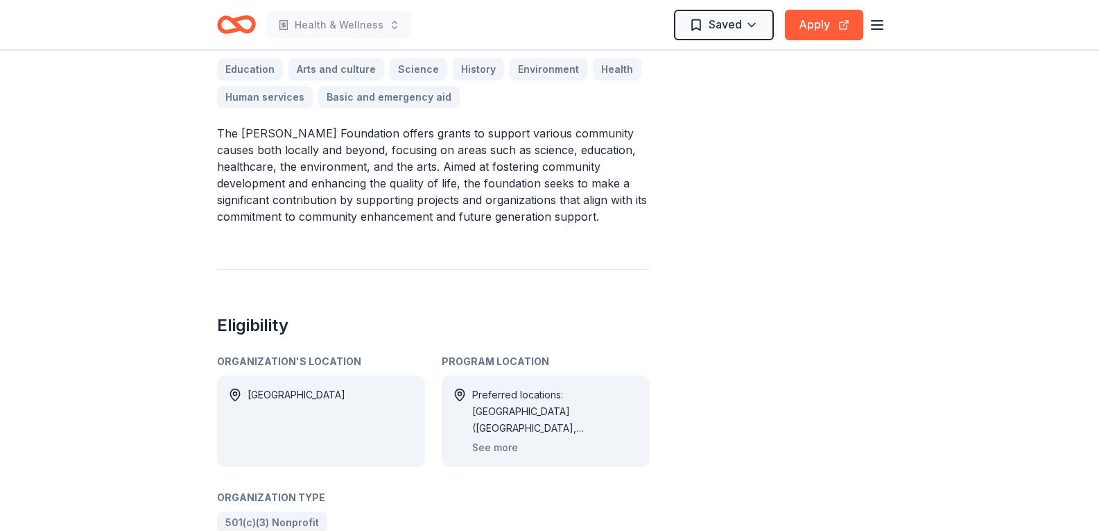
scroll to position [694, 0]
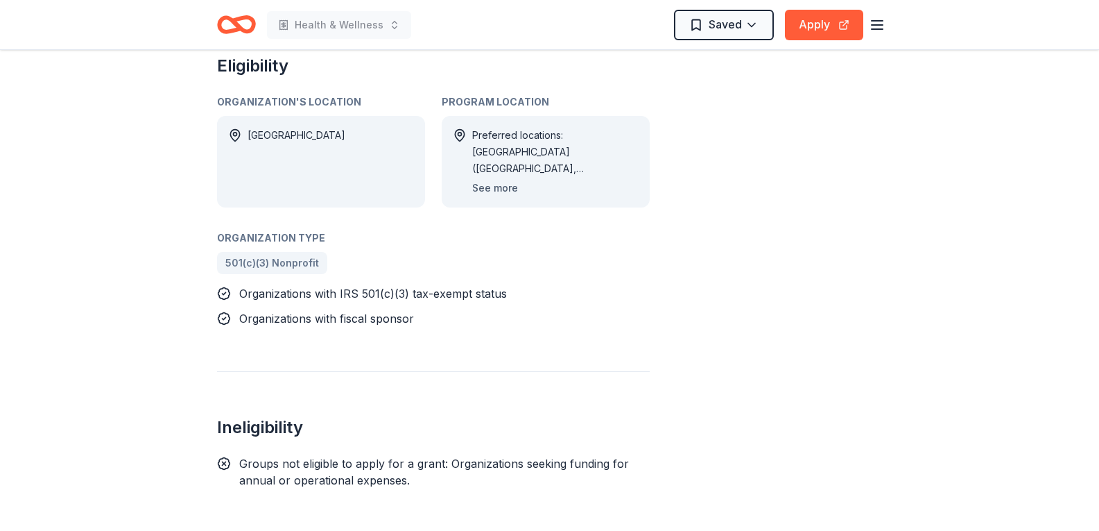
click at [495, 180] on button "See more" at bounding box center [495, 188] width 46 height 17
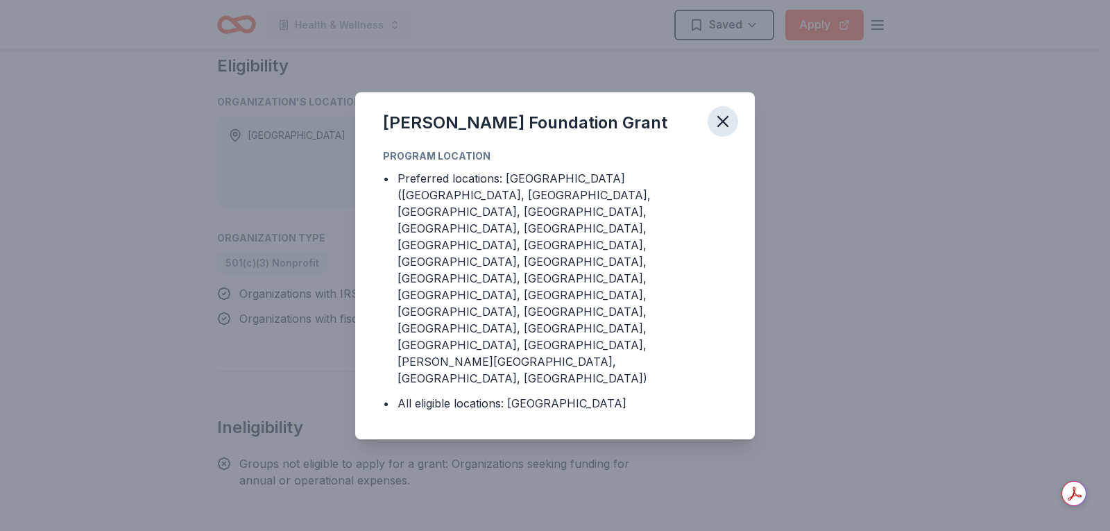
click at [728, 131] on icon "button" at bounding box center [722, 121] width 19 height 19
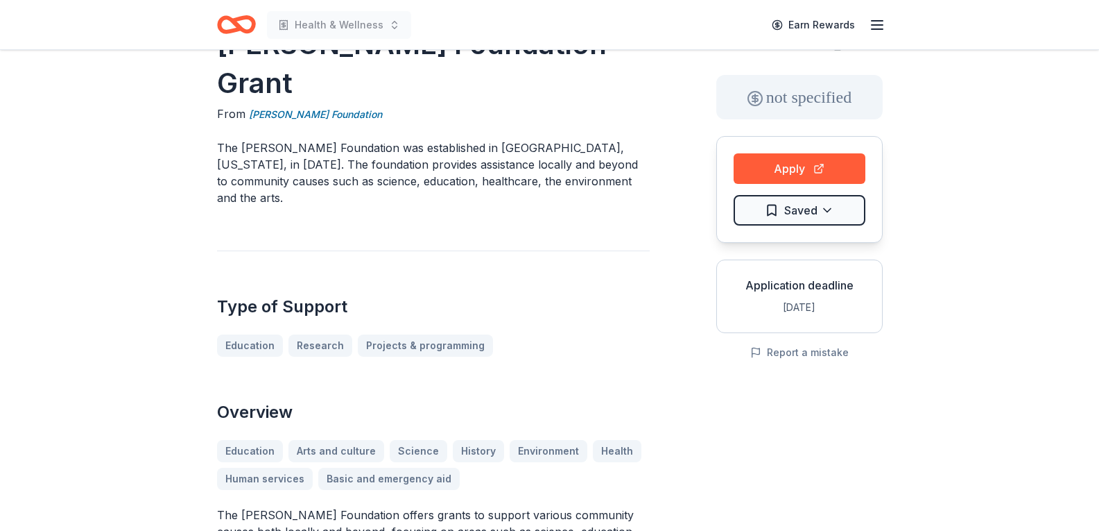
scroll to position [0, 0]
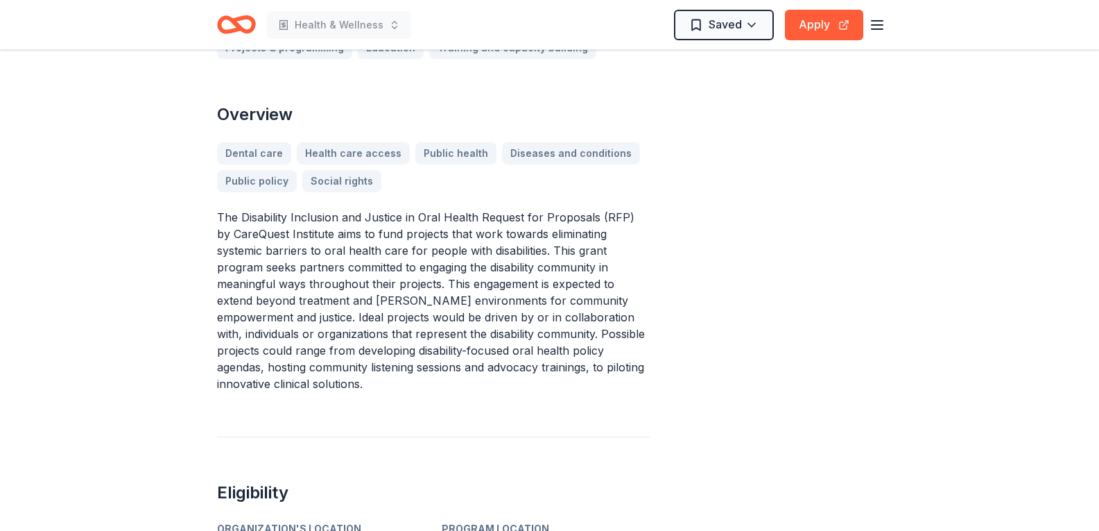
scroll to position [69, 0]
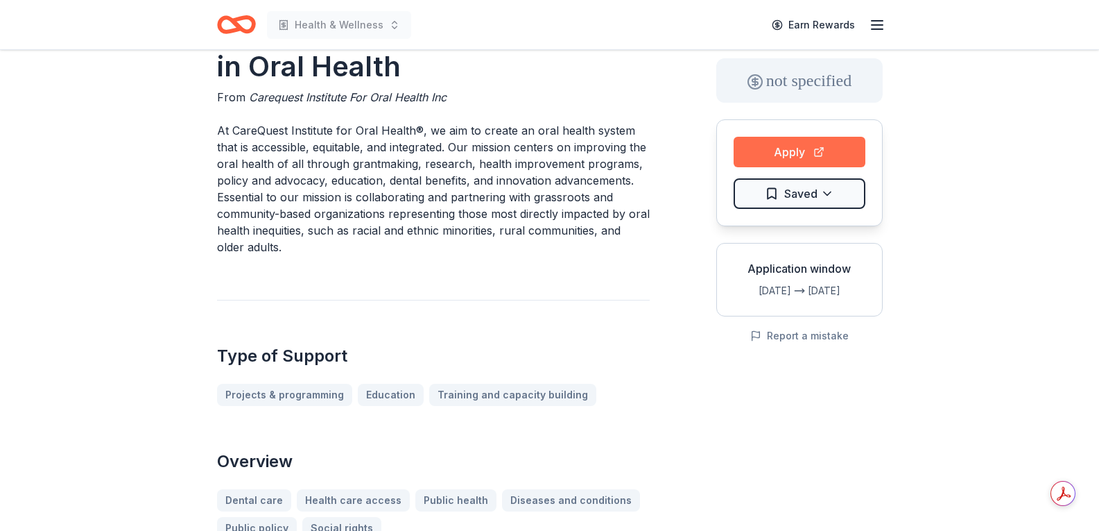
click at [800, 159] on button "Apply" at bounding box center [800, 152] width 132 height 31
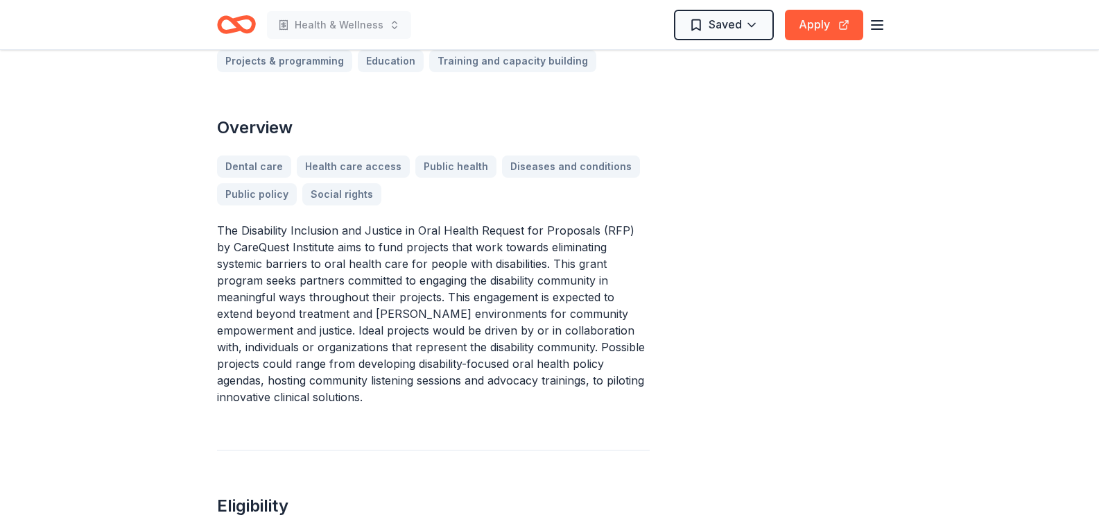
scroll to position [416, 0]
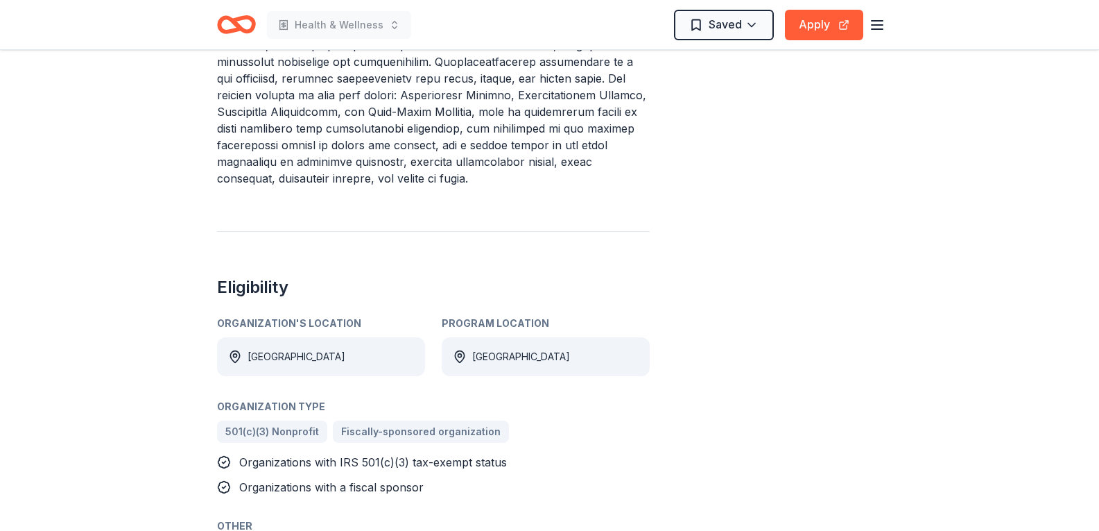
scroll to position [416, 0]
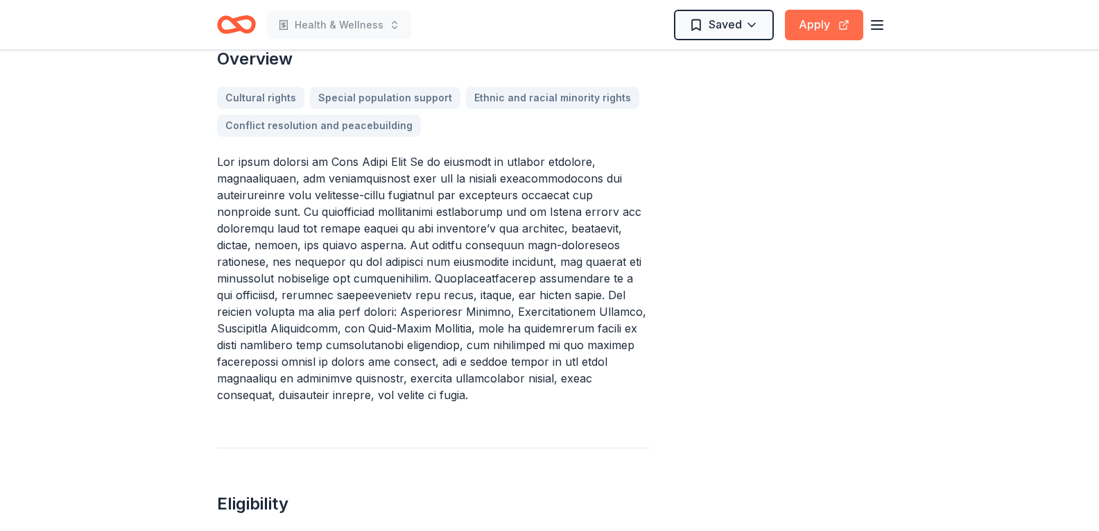
click at [836, 27] on button "Apply" at bounding box center [824, 25] width 78 height 31
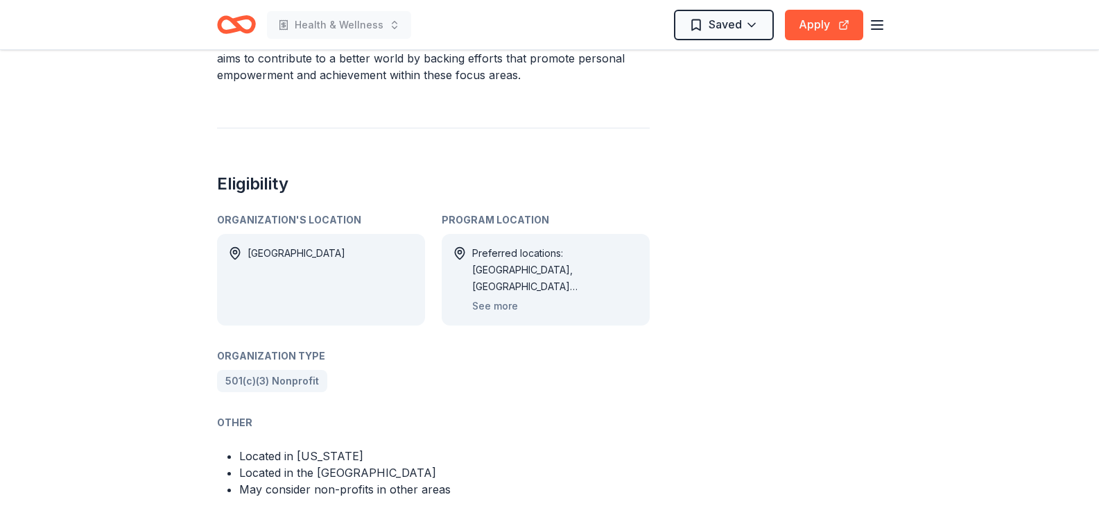
scroll to position [694, 0]
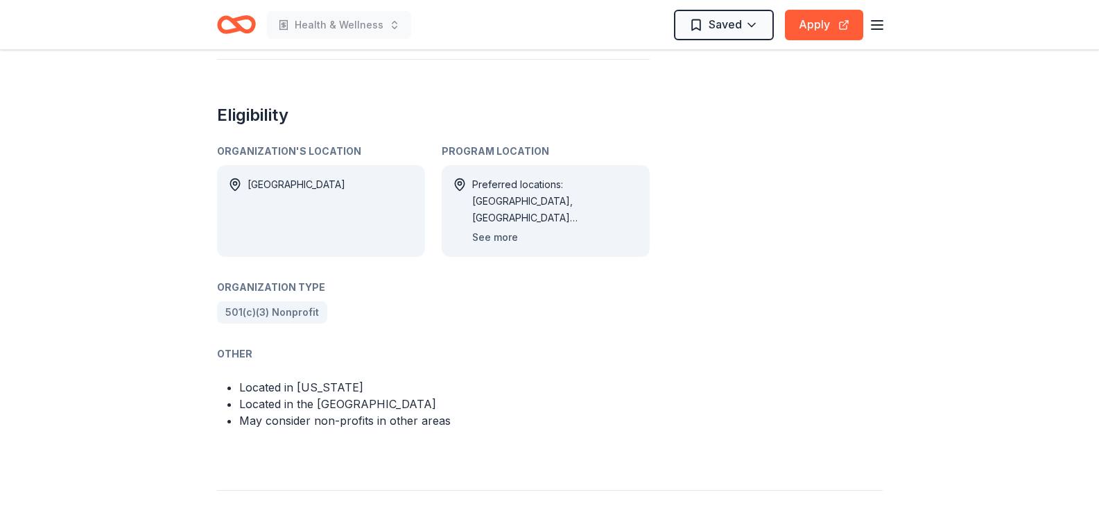
click at [497, 232] on button "See more" at bounding box center [495, 237] width 46 height 17
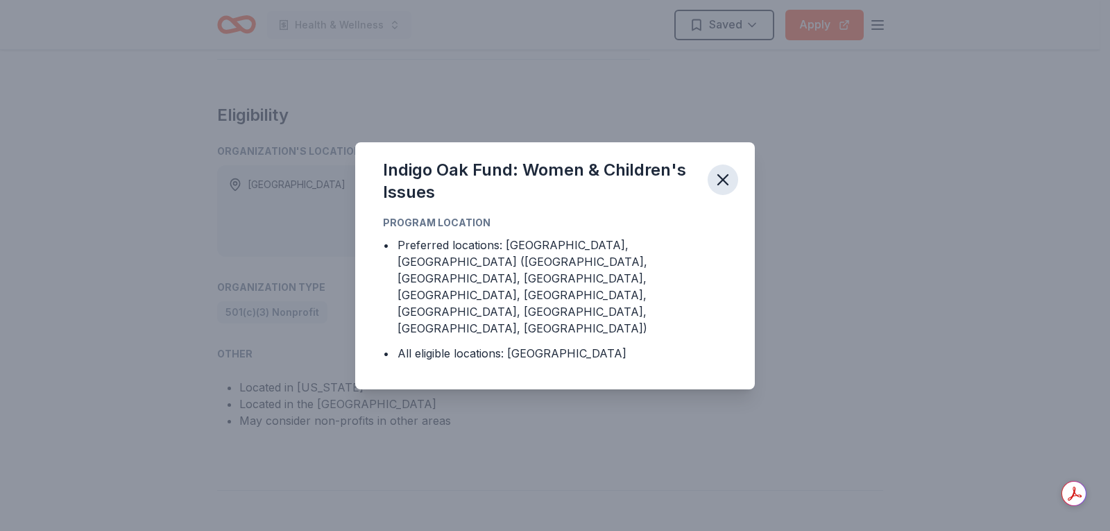
click at [722, 189] on icon "button" at bounding box center [722, 179] width 19 height 19
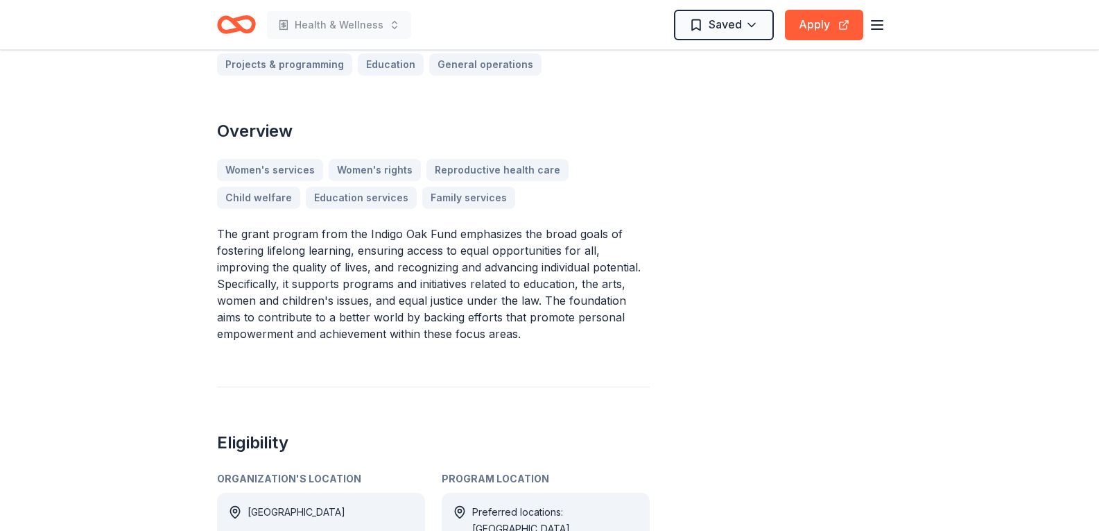
scroll to position [347, 0]
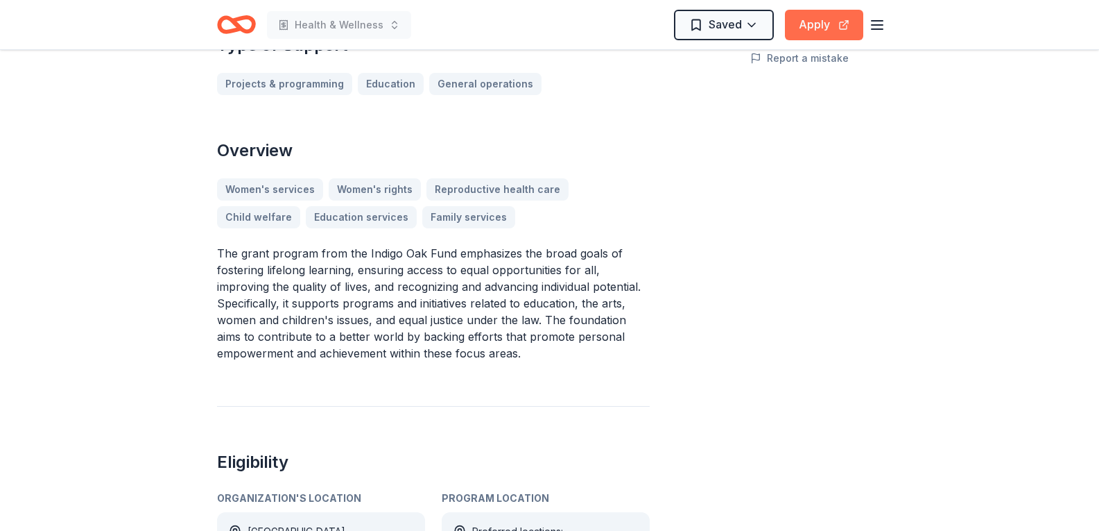
click at [811, 30] on button "Apply" at bounding box center [824, 25] width 78 height 31
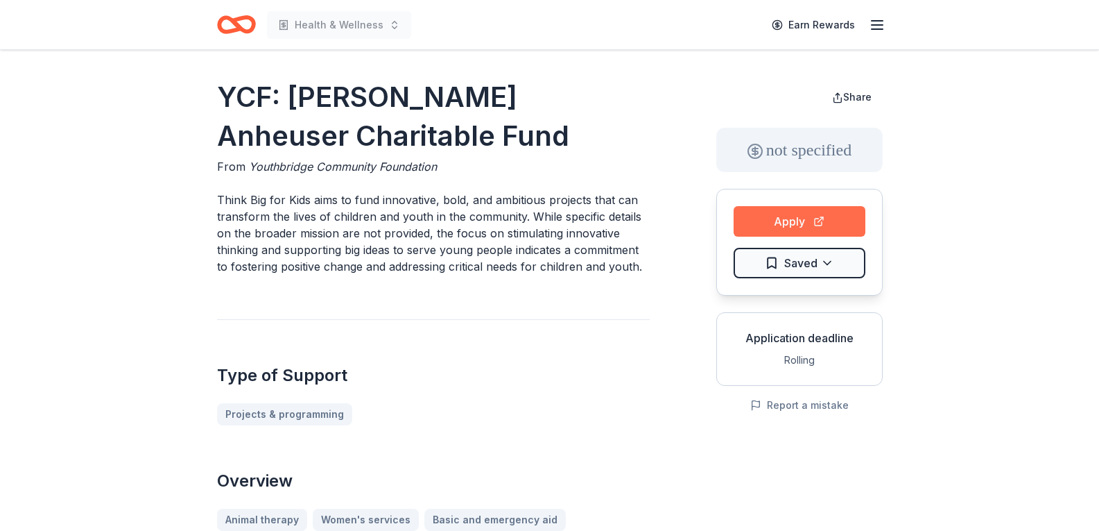
click at [794, 222] on button "Apply" at bounding box center [800, 221] width 132 height 31
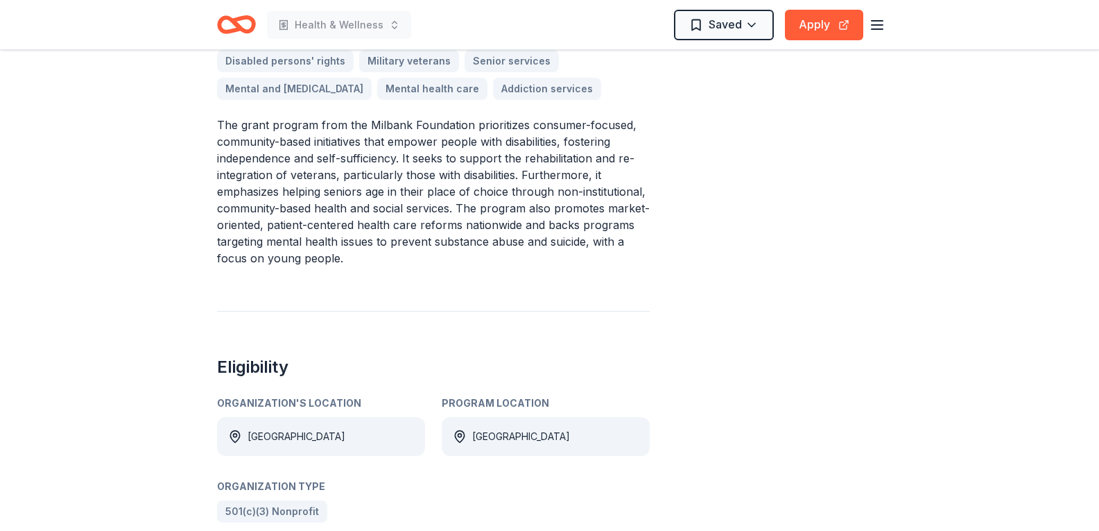
scroll to position [208, 0]
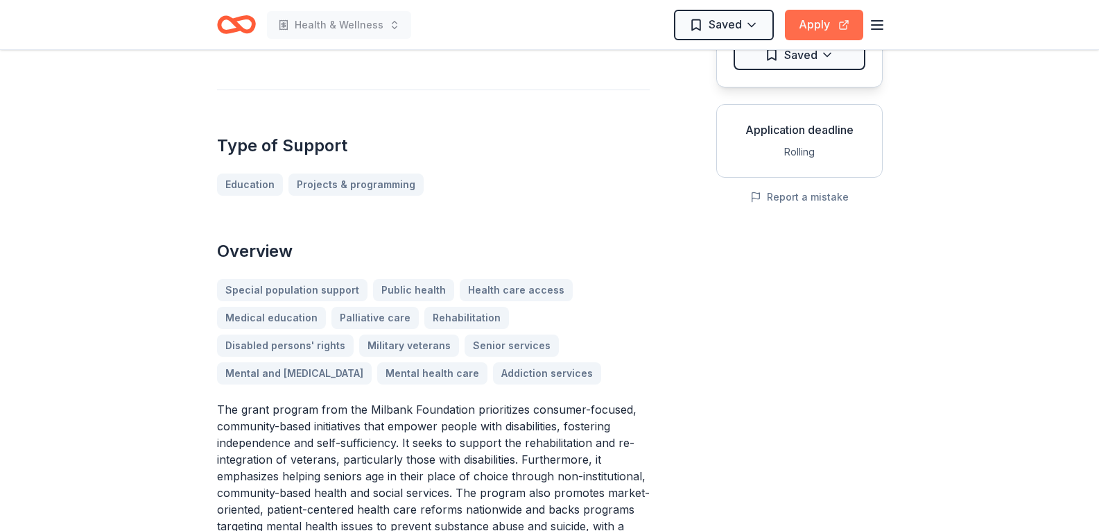
click at [825, 22] on button "Apply" at bounding box center [824, 25] width 78 height 31
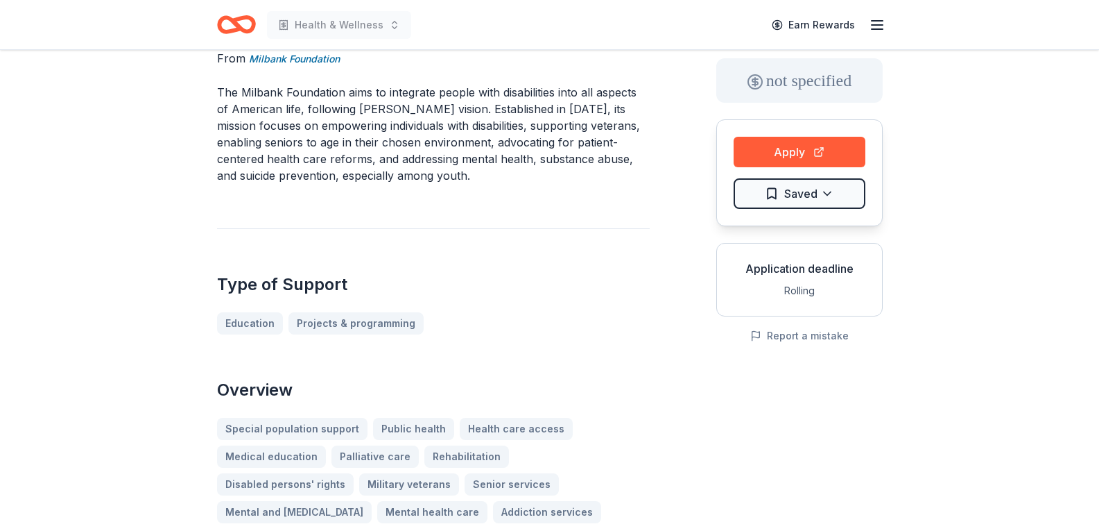
scroll to position [0, 0]
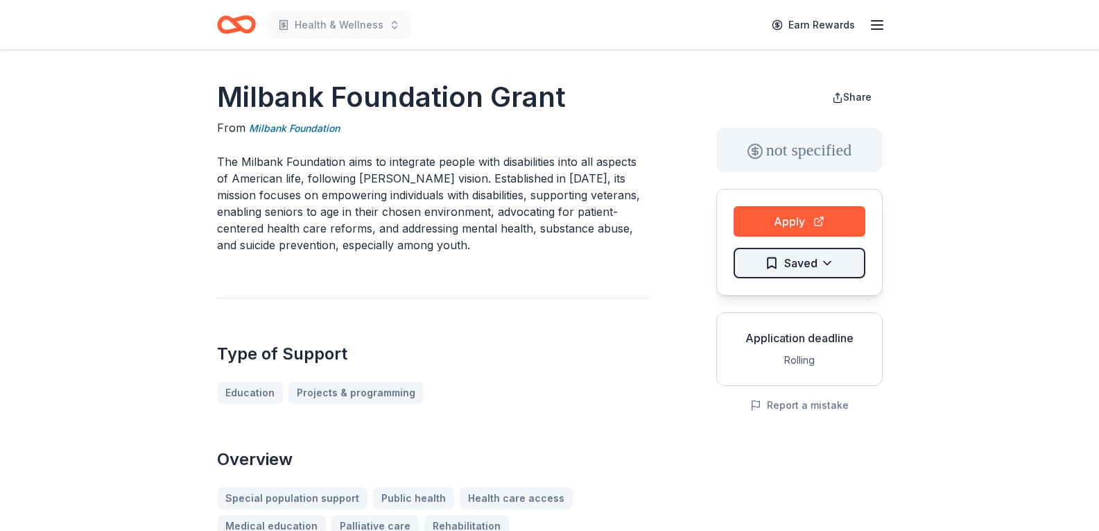
click at [800, 262] on html "Health & Wellness Earn Rewards Milbank Foundation Grant From Milbank Foundation…" at bounding box center [549, 265] width 1099 height 531
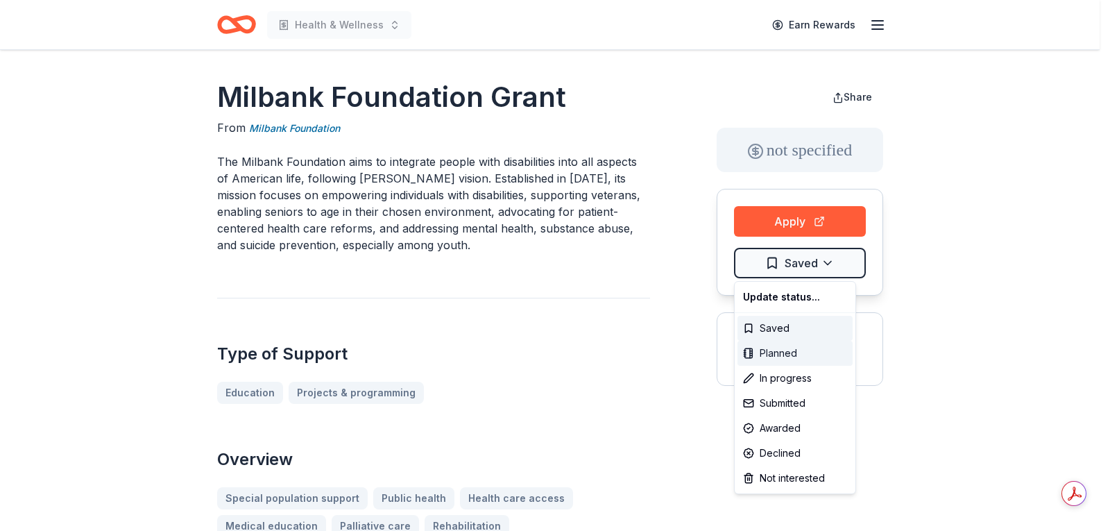
click at [789, 348] on div "Planned" at bounding box center [794, 353] width 115 height 25
click at [538, 303] on html "Health & Wellness Earn Rewards Milbank Foundation Grant From Milbank Foundation…" at bounding box center [555, 265] width 1110 height 531
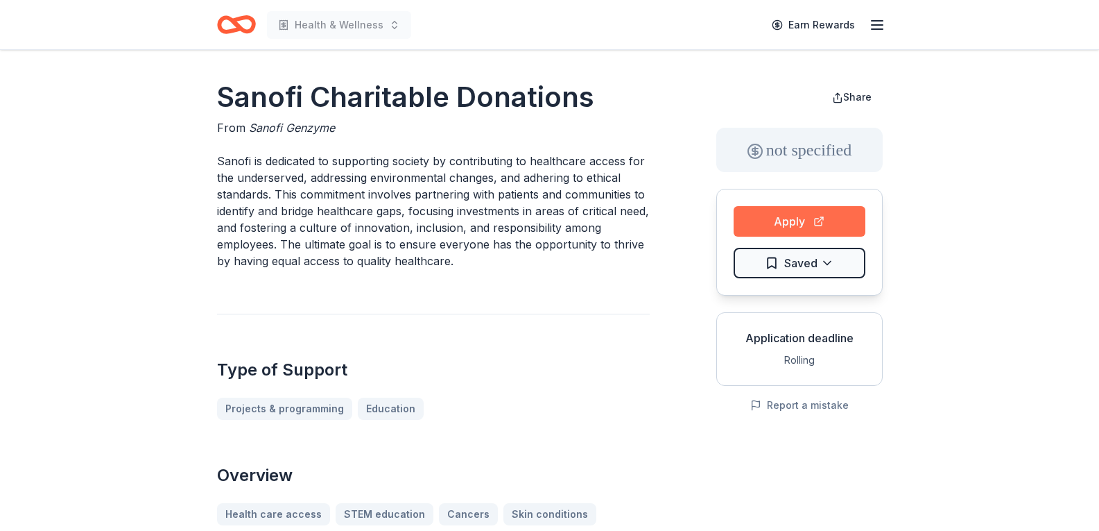
click at [761, 216] on button "Apply" at bounding box center [800, 221] width 132 height 31
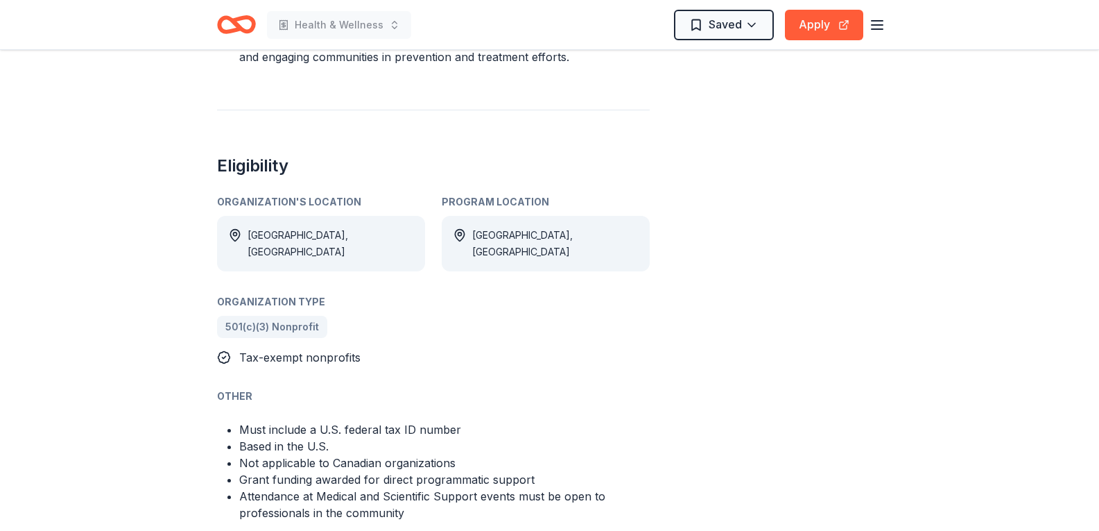
scroll to position [832, 0]
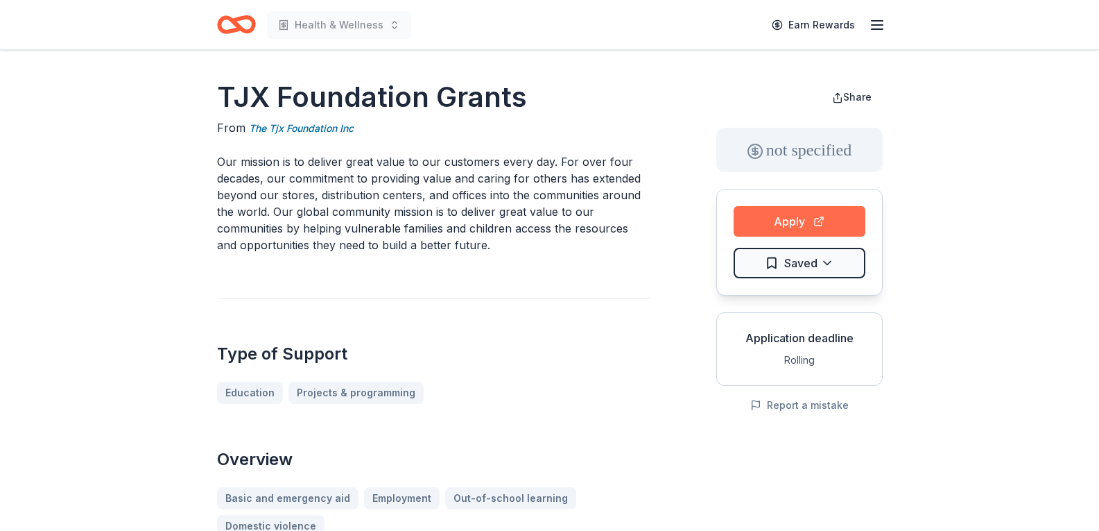
click at [767, 224] on button "Apply" at bounding box center [800, 221] width 132 height 31
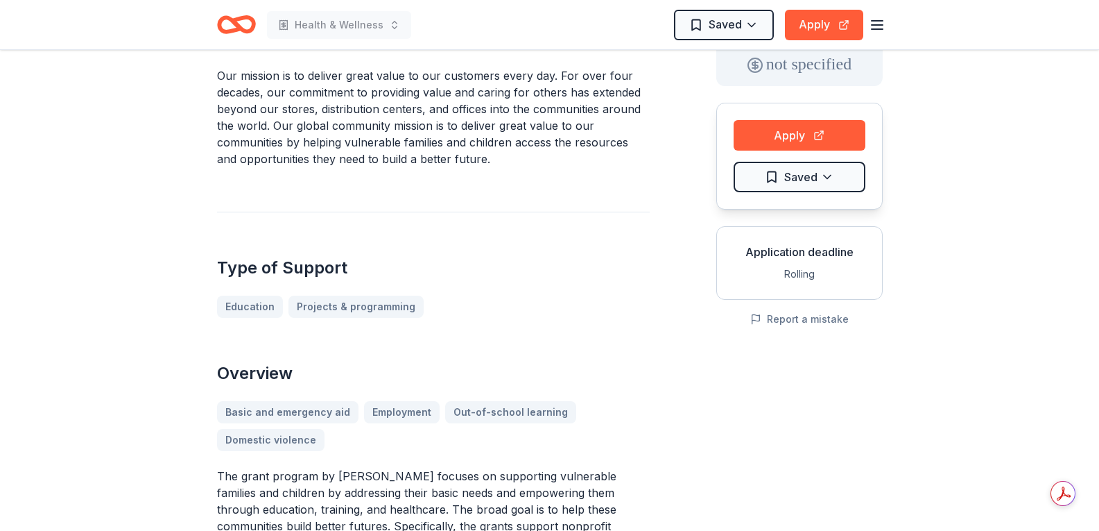
scroll to position [416, 0]
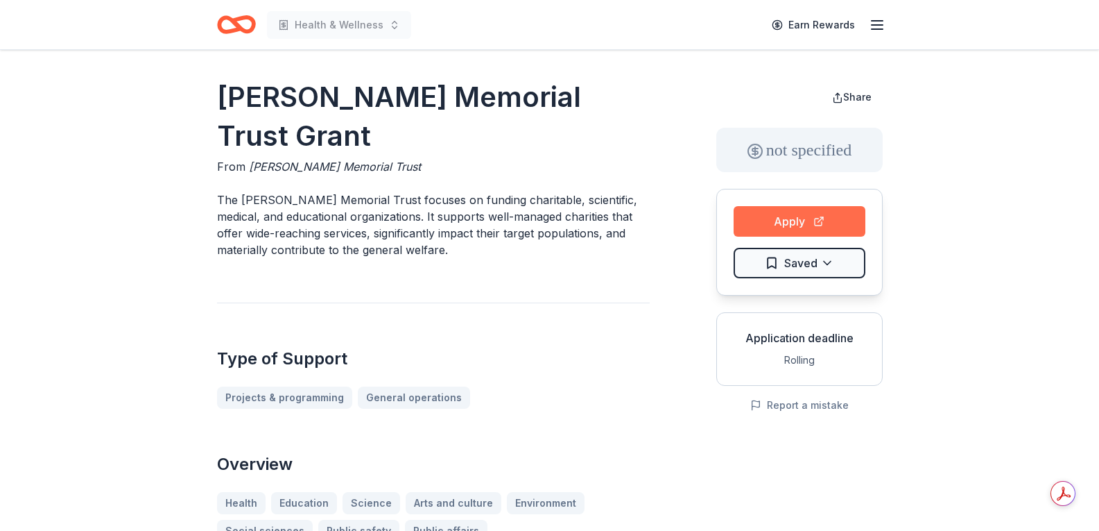
click at [759, 215] on button "Apply" at bounding box center [800, 221] width 132 height 31
